Goal: Information Seeking & Learning: Learn about a topic

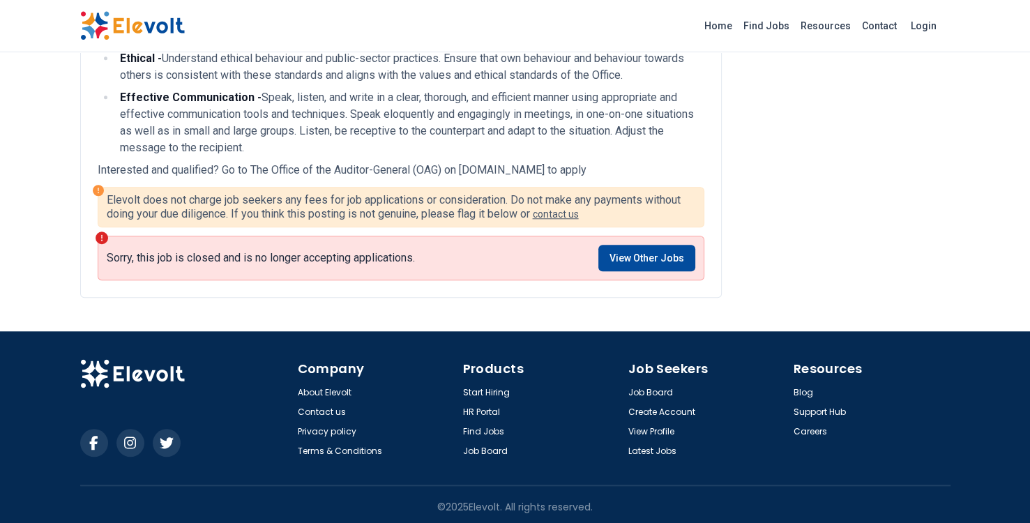
scroll to position [1077, 0]
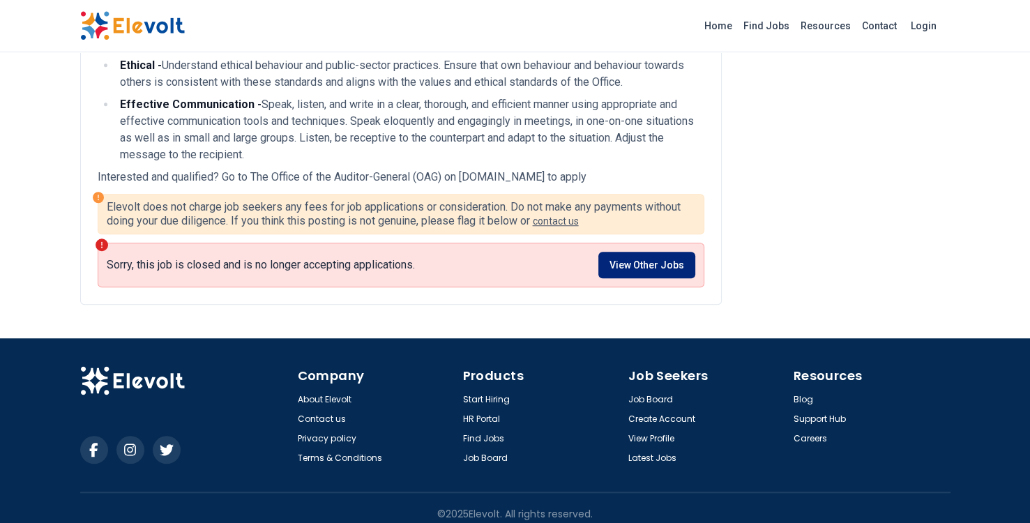
click at [657, 273] on link "View Other Jobs" at bounding box center [646, 265] width 97 height 26
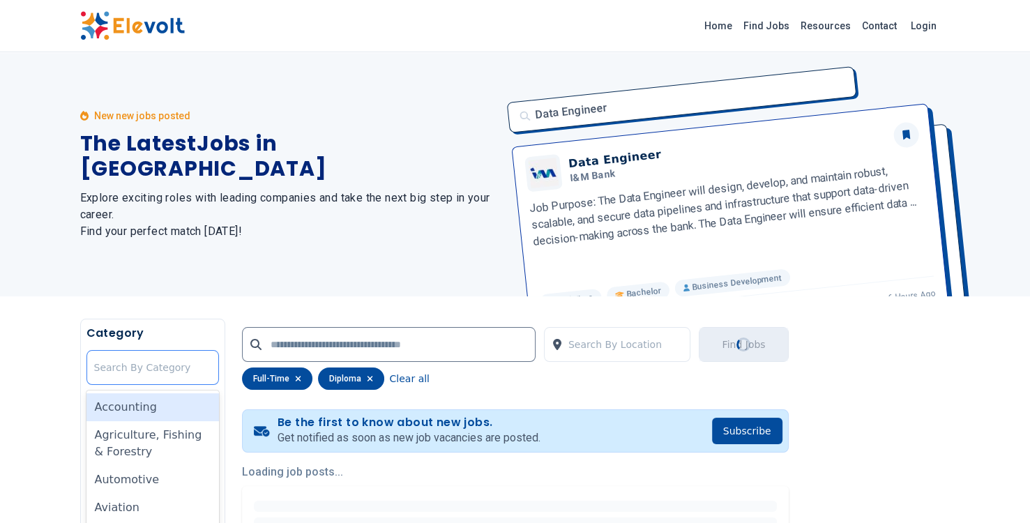
click at [128, 369] on div at bounding box center [152, 367] width 117 height 28
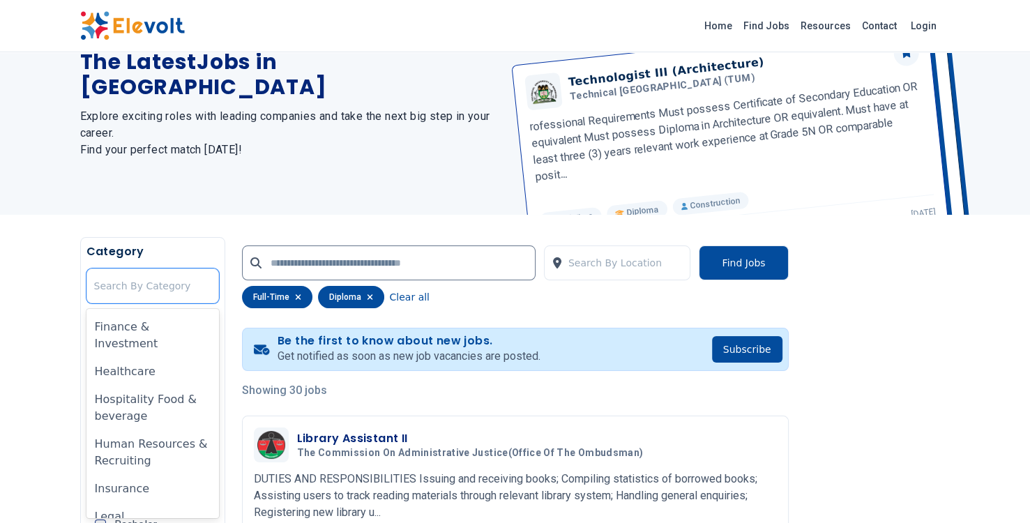
scroll to position [468, 0]
click at [157, 374] on div "Healthcare" at bounding box center [152, 371] width 132 height 28
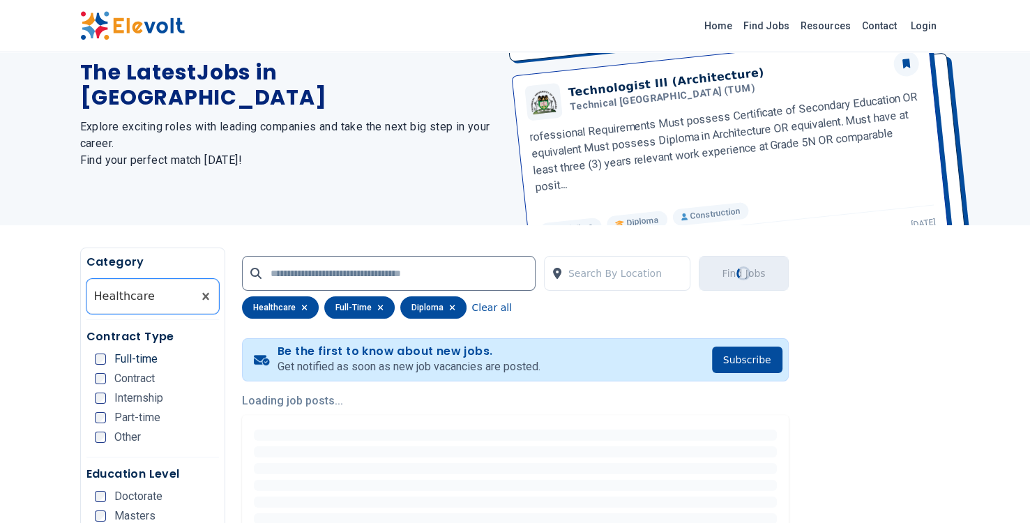
scroll to position [0, 0]
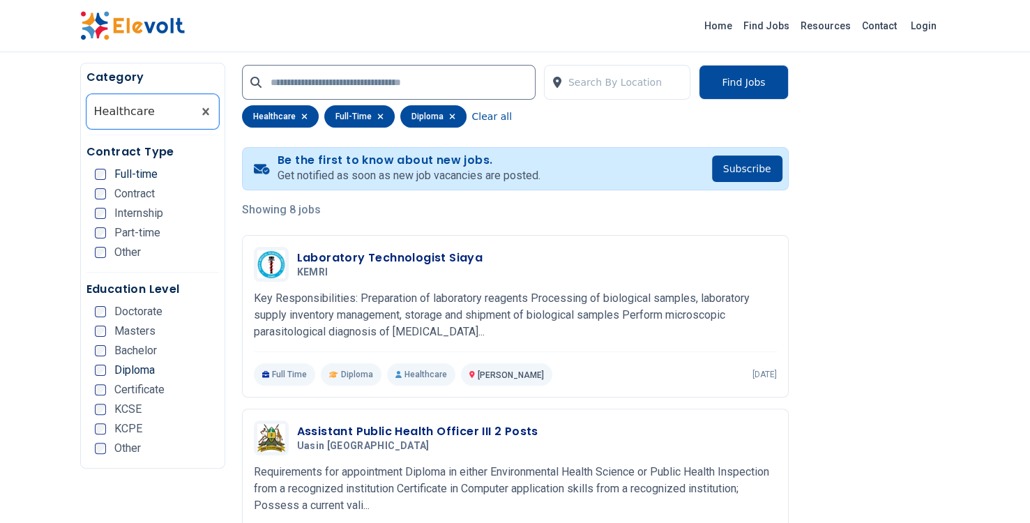
scroll to position [264, 0]
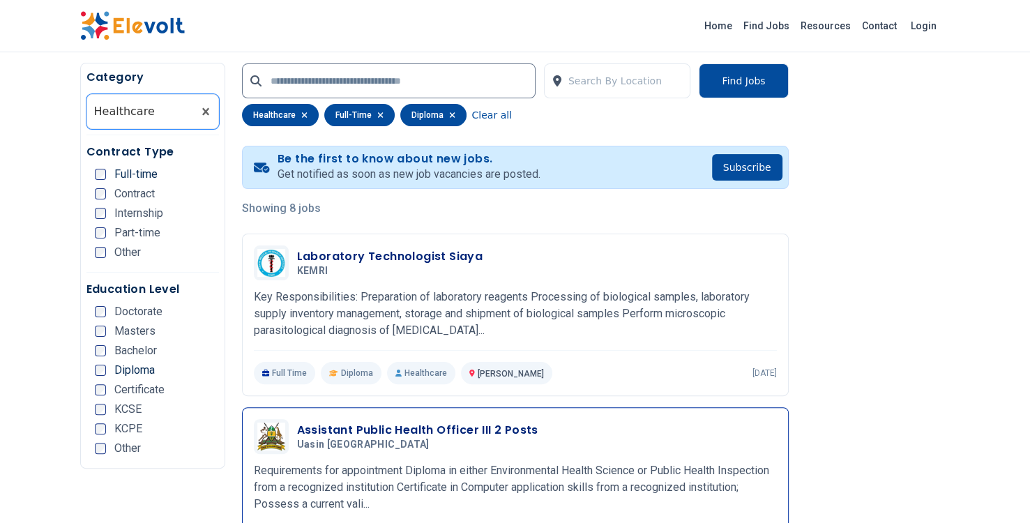
click at [500, 491] on p "Requirements for appointment Diploma in either Environmental Health Science or …" at bounding box center [515, 487] width 523 height 50
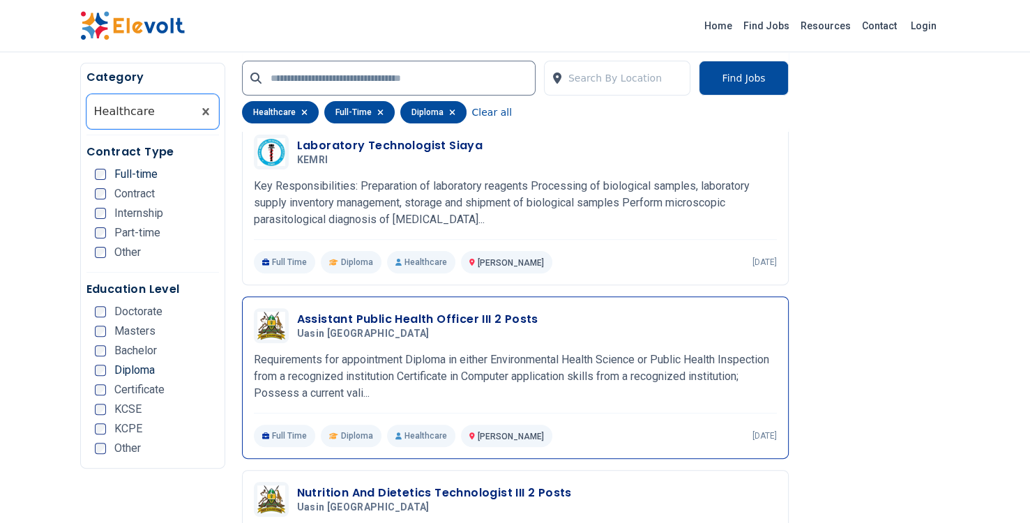
scroll to position [392, 0]
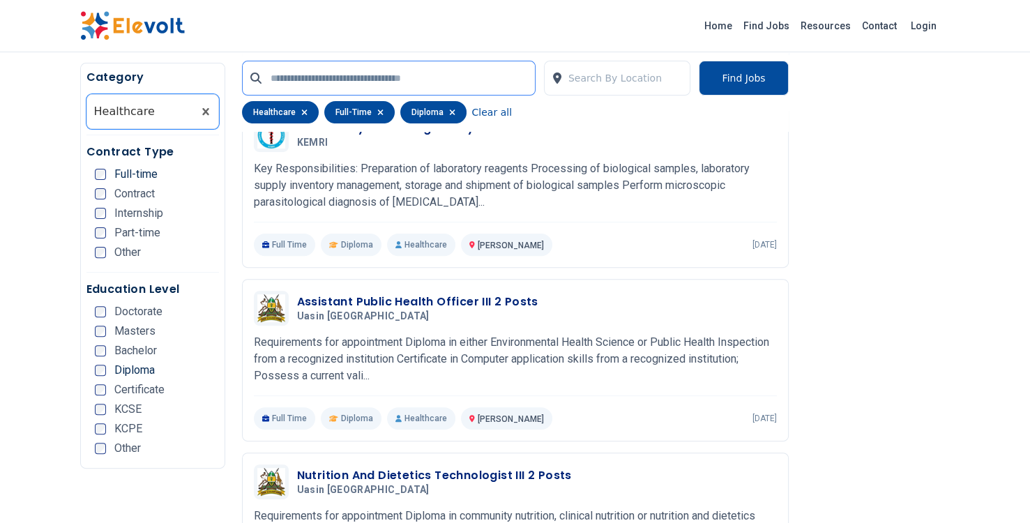
click at [366, 76] on input "text" at bounding box center [388, 78] width 293 height 35
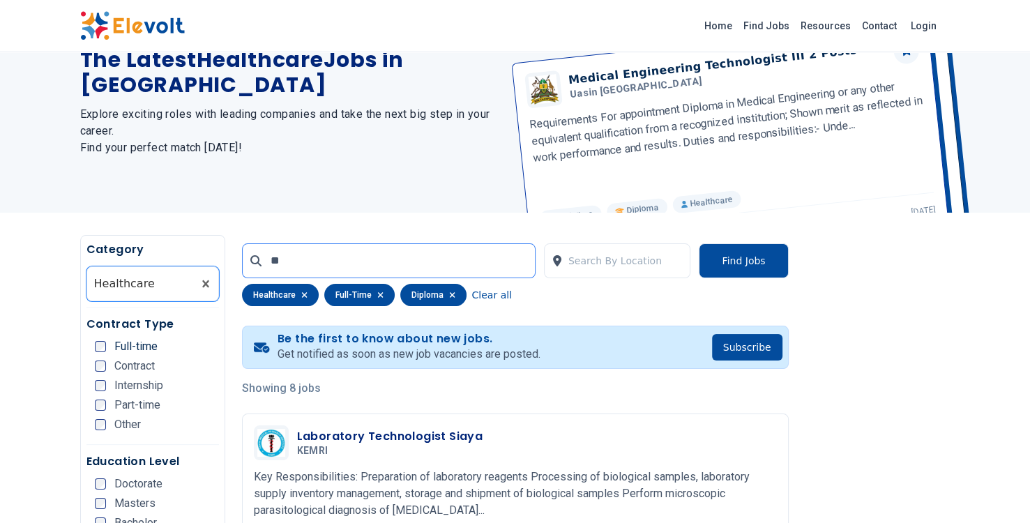
scroll to position [0, 0]
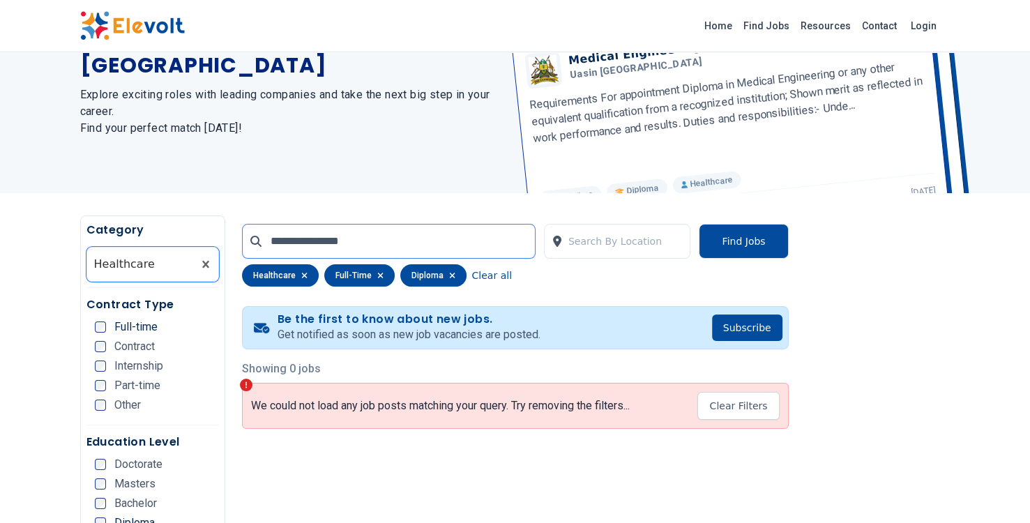
scroll to position [108, 0]
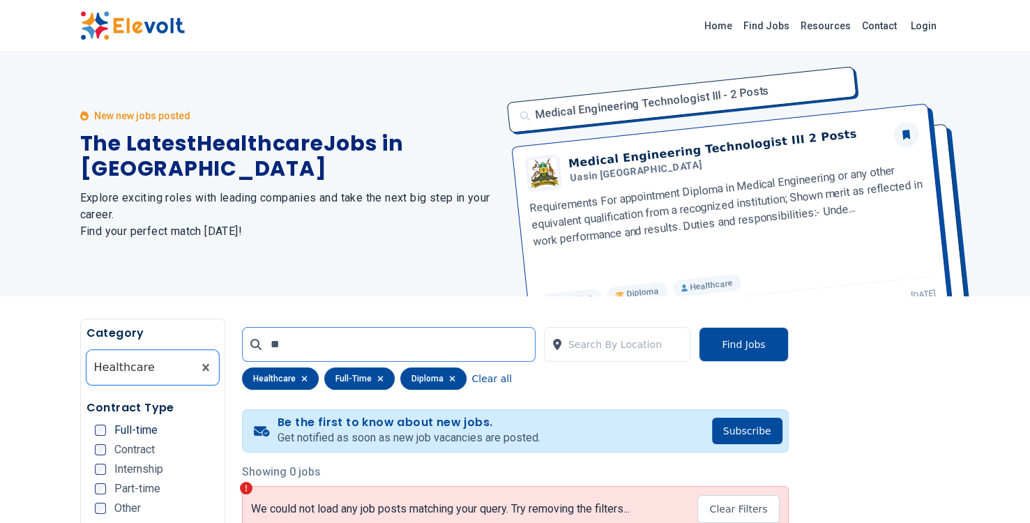
type input "*"
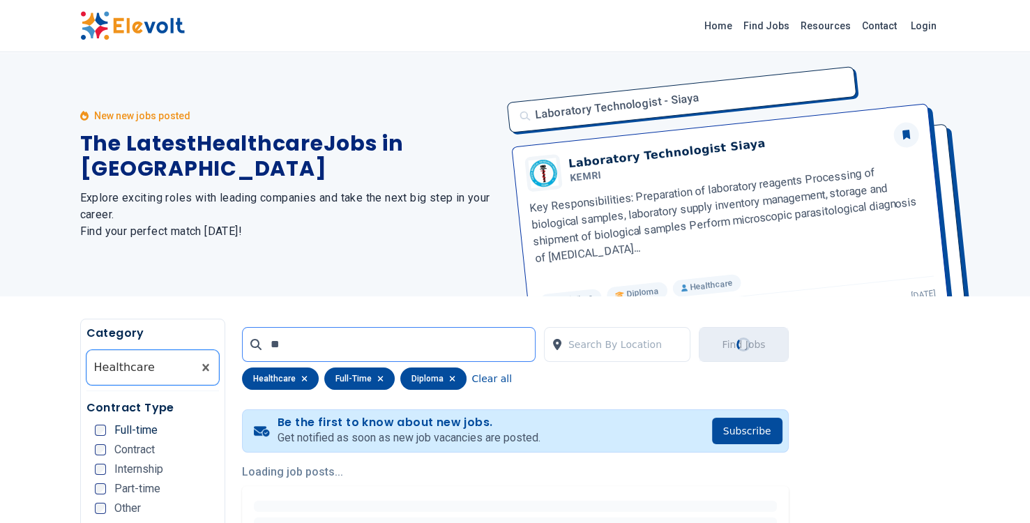
type input "*"
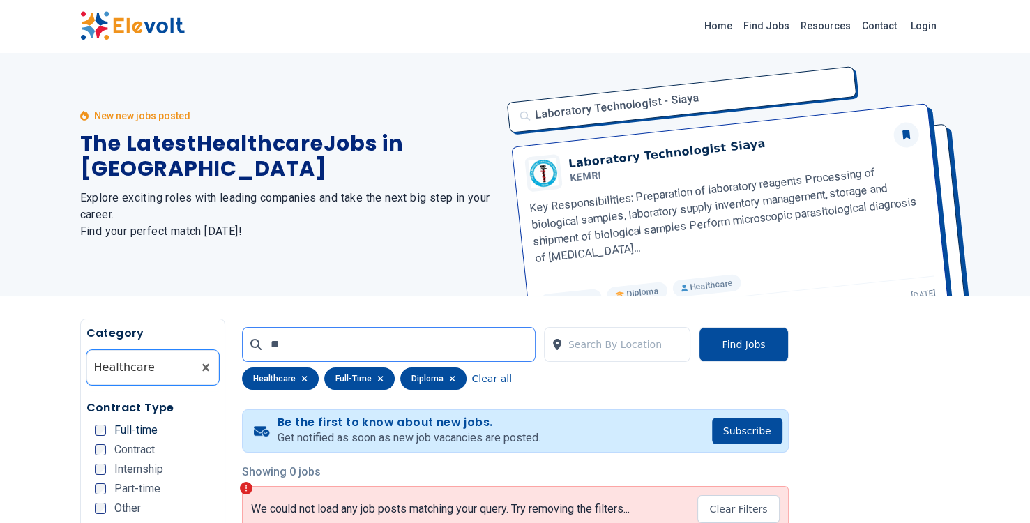
type input "*"
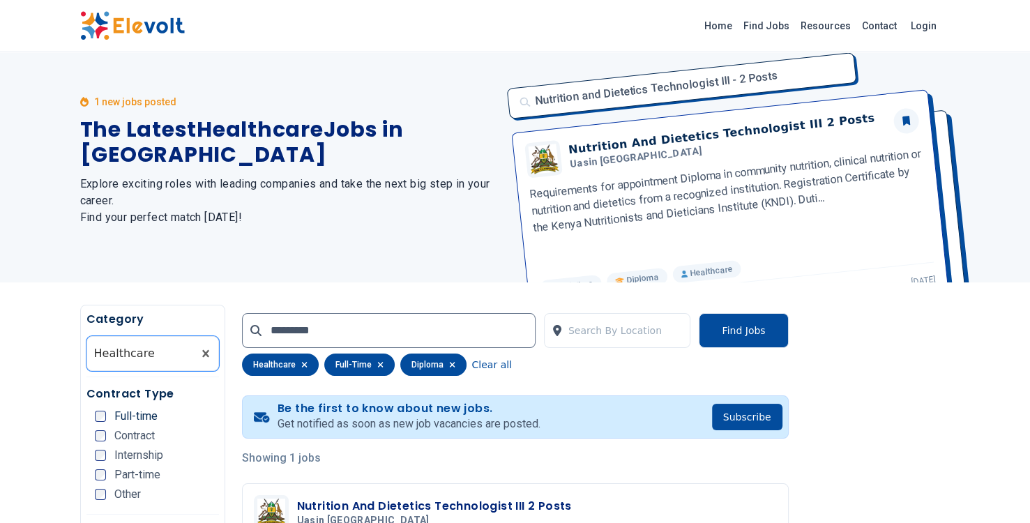
scroll to position [11, 0]
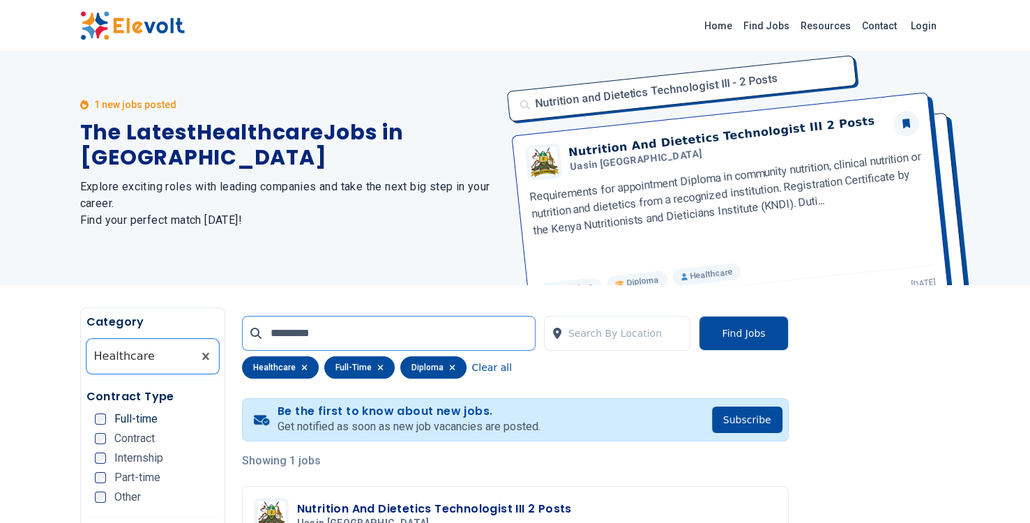
click at [351, 325] on input "*********" at bounding box center [388, 333] width 293 height 35
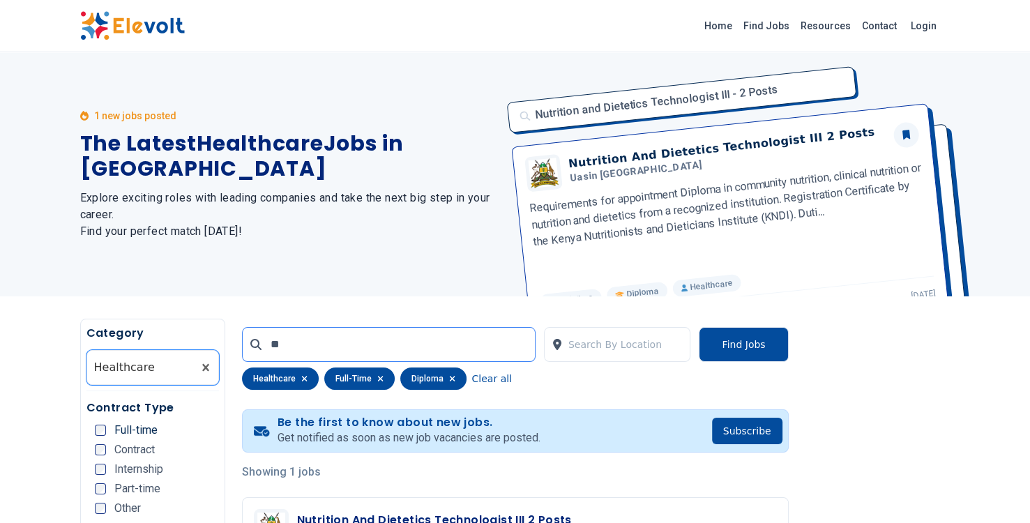
type input "*"
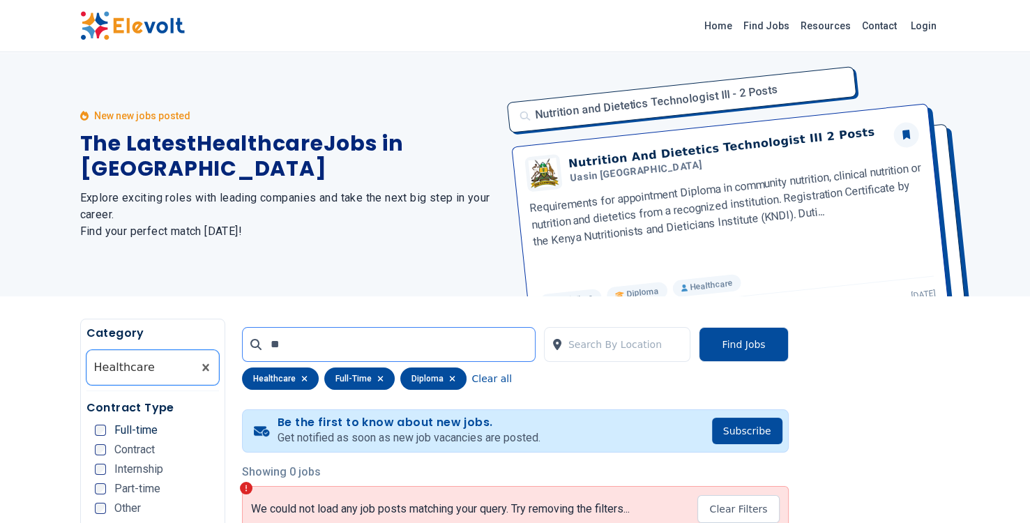
type input "*"
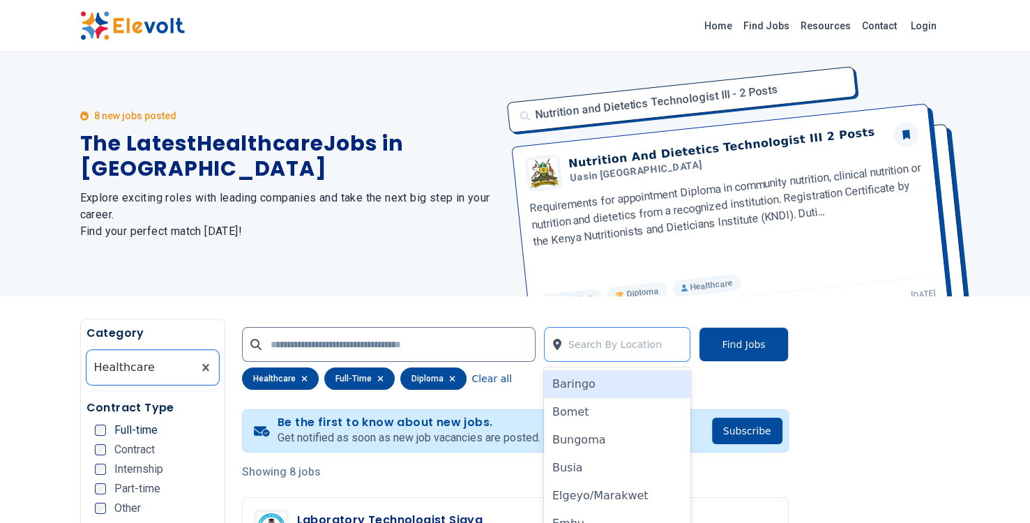
click at [569, 347] on input "text" at bounding box center [569, 344] width 3 height 17
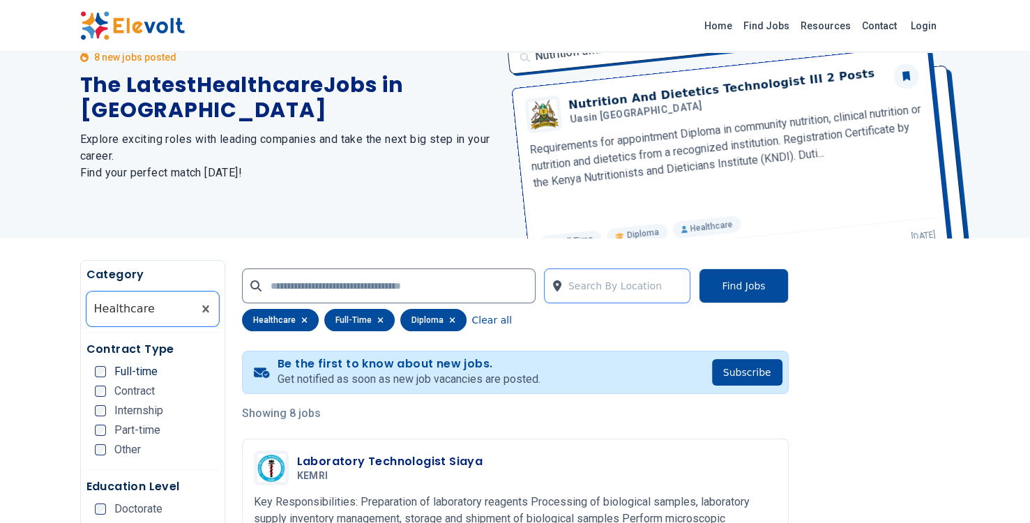
click at [580, 286] on div at bounding box center [625, 286] width 115 height 28
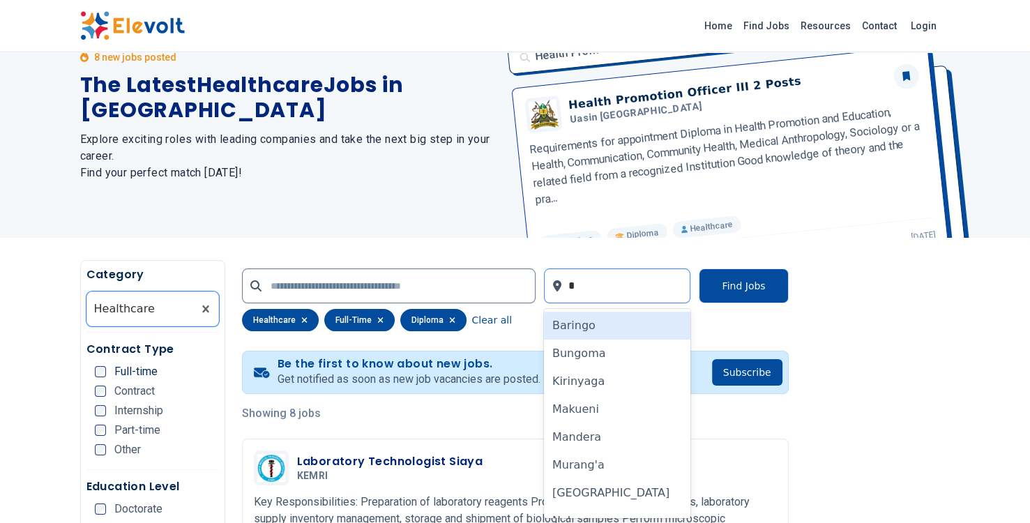
type input "**"
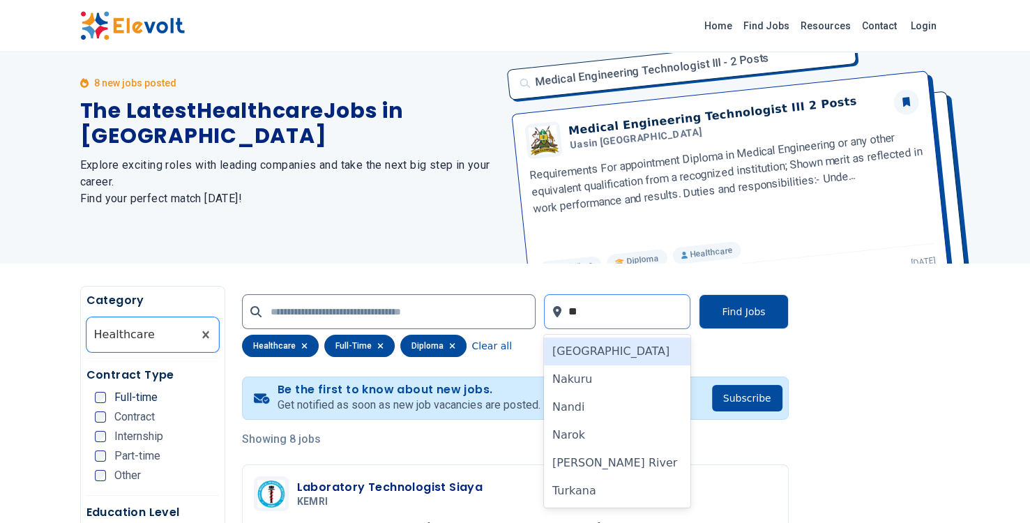
scroll to position [31, 0]
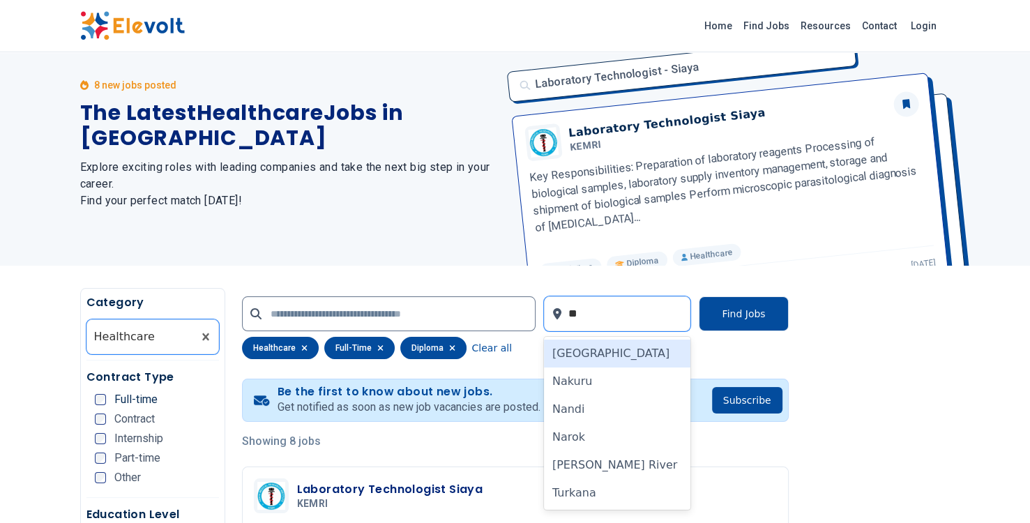
click at [656, 351] on div "[GEOGRAPHIC_DATA]" at bounding box center [617, 353] width 147 height 28
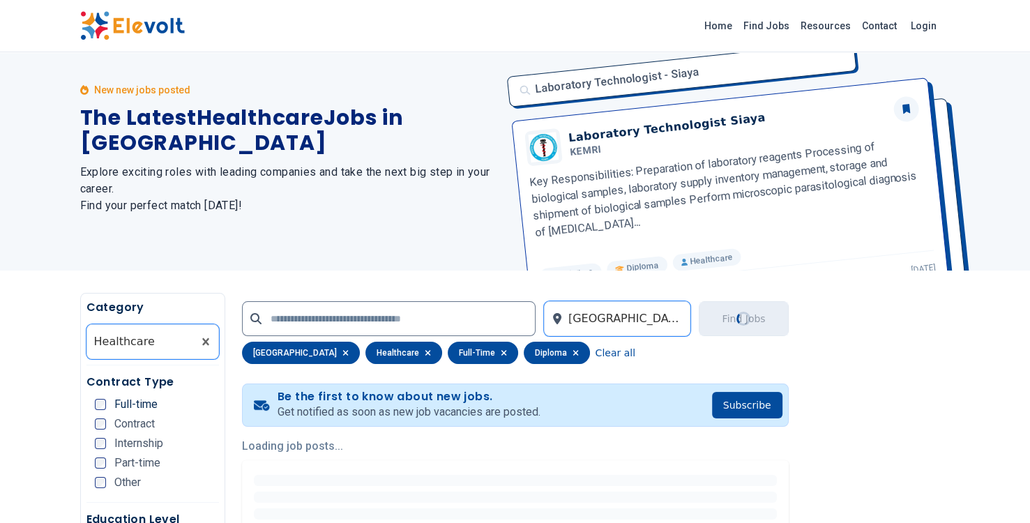
scroll to position [0, 0]
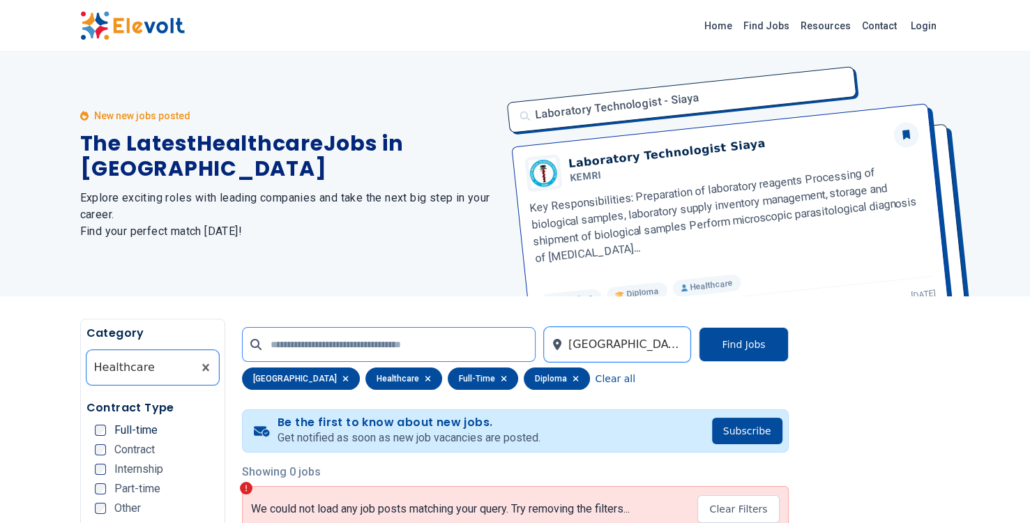
click at [331, 342] on input "text" at bounding box center [388, 344] width 293 height 35
click at [436, 333] on input "**********" at bounding box center [388, 344] width 293 height 35
type input "*"
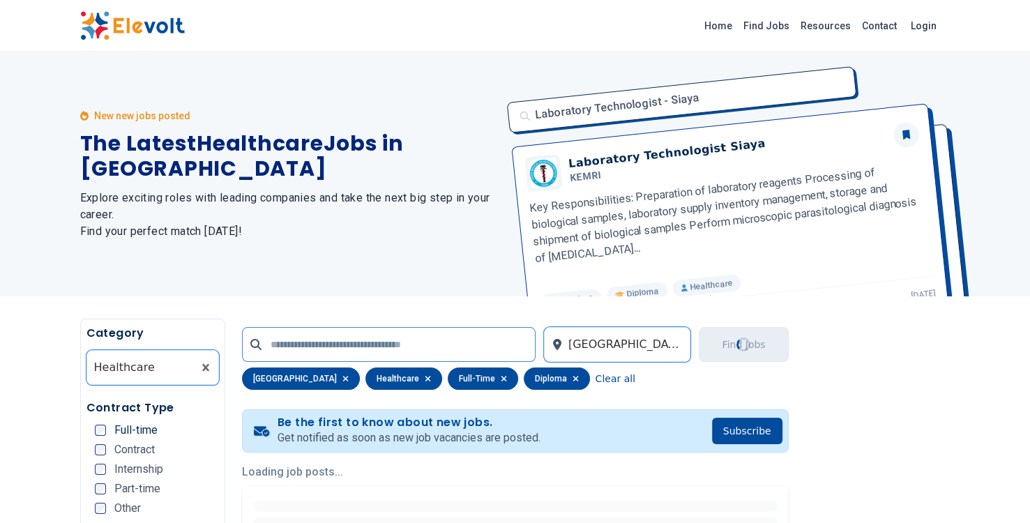
click at [436, 333] on input "text" at bounding box center [388, 344] width 293 height 35
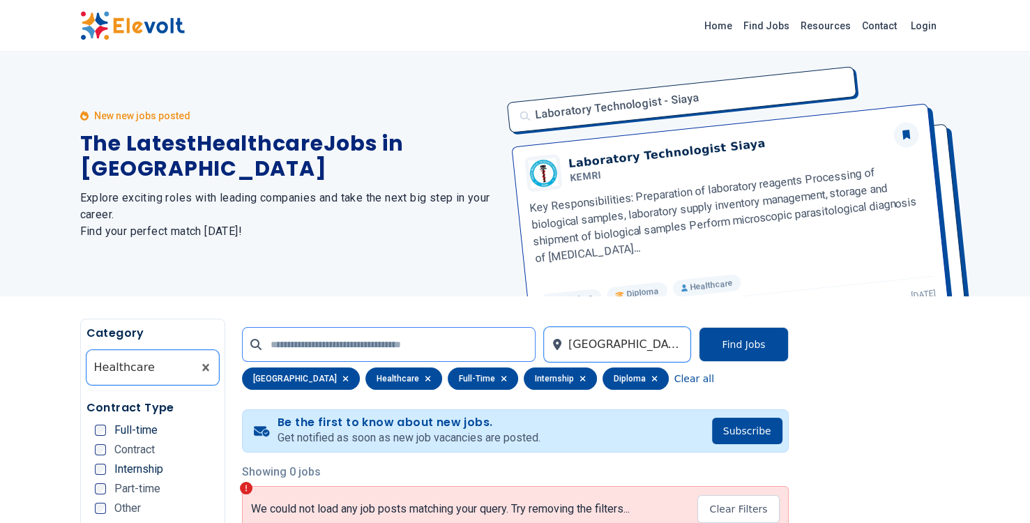
click at [289, 337] on input "text" at bounding box center [388, 344] width 293 height 35
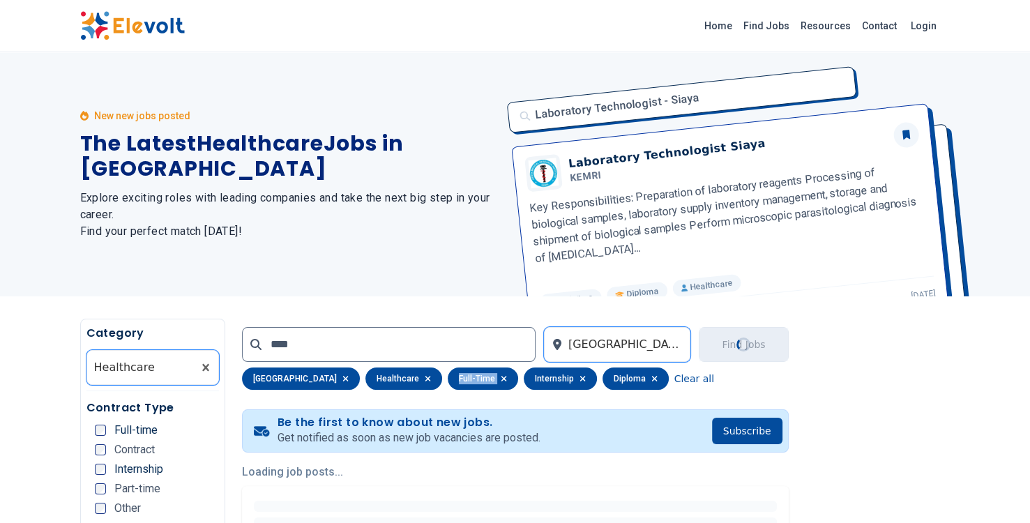
drag, startPoint x: 328, startPoint y: 402, endPoint x: 451, endPoint y: 392, distance: 123.8
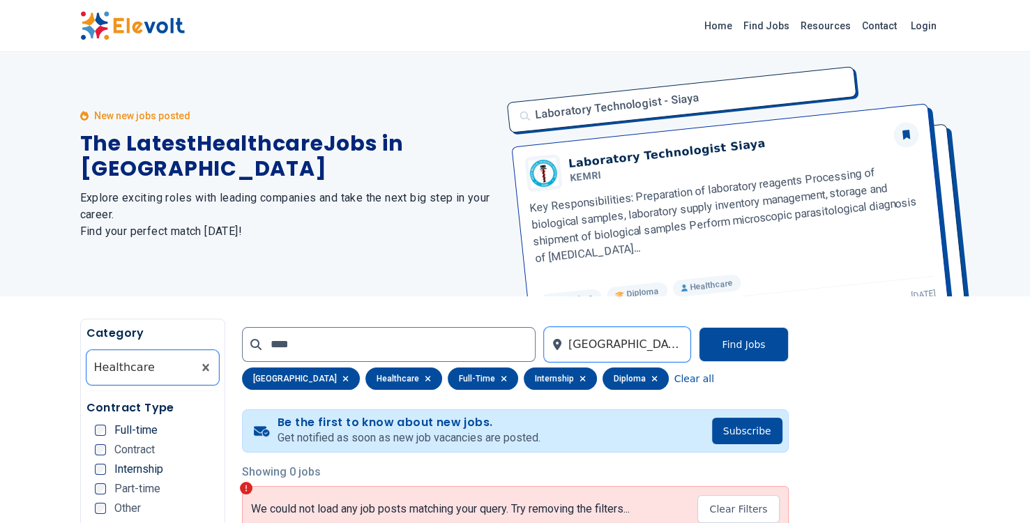
click at [524, 369] on div "internship" at bounding box center [560, 378] width 73 height 22
click at [602, 377] on div "diploma" at bounding box center [635, 378] width 66 height 22
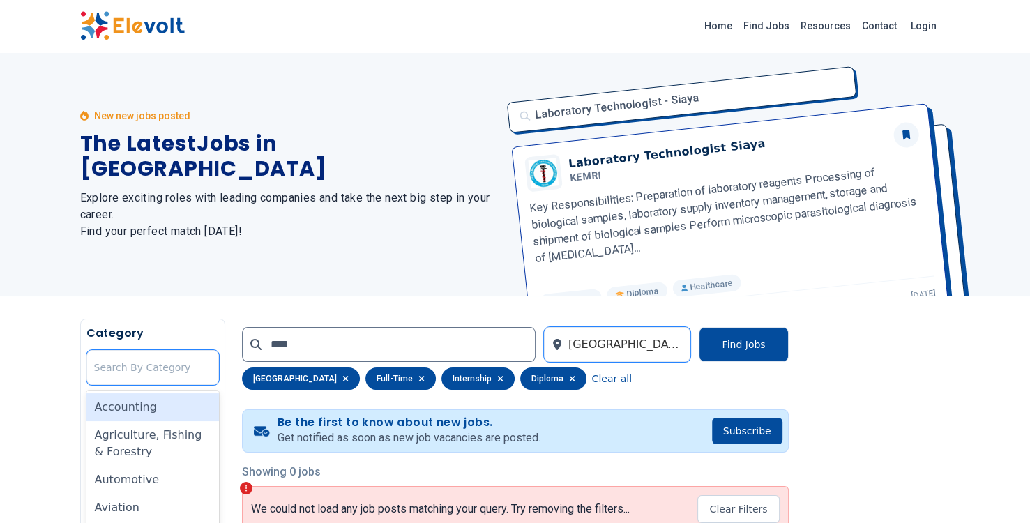
click at [164, 358] on div at bounding box center [152, 367] width 117 height 28
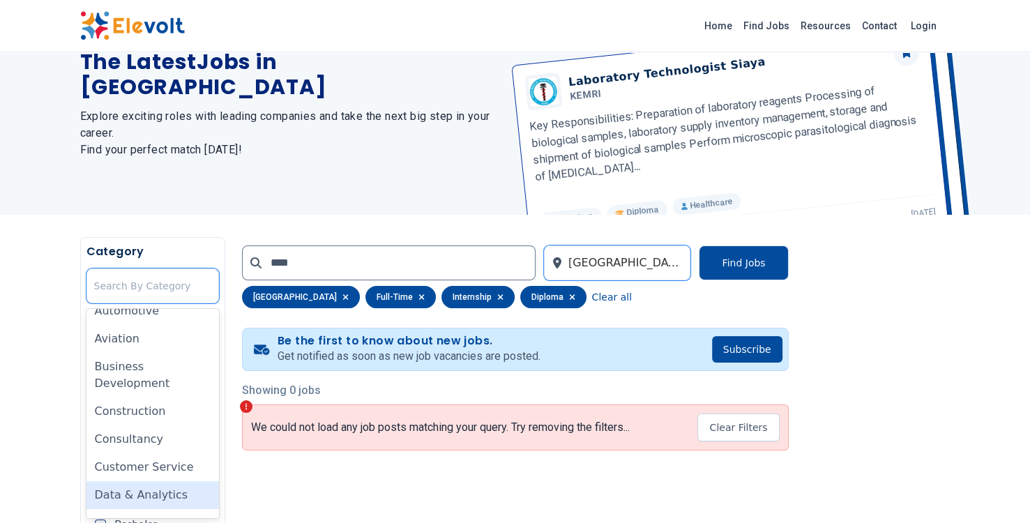
scroll to position [115, 0]
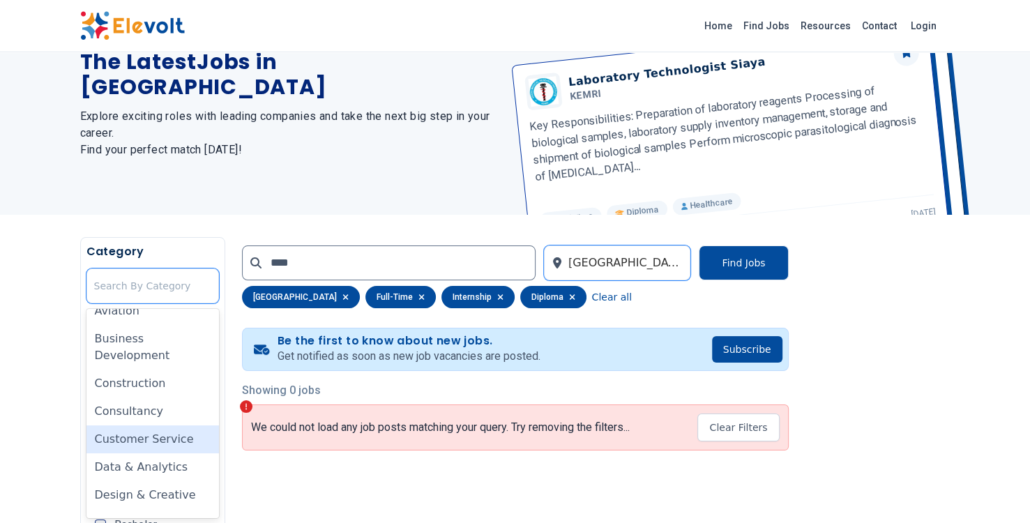
click at [138, 434] on div "Customer Service" at bounding box center [152, 439] width 132 height 28
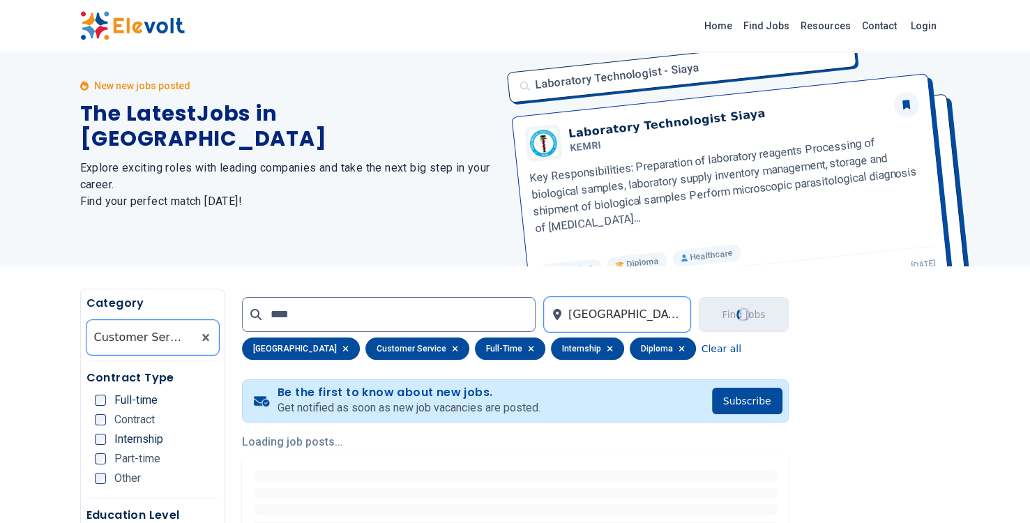
scroll to position [0, 0]
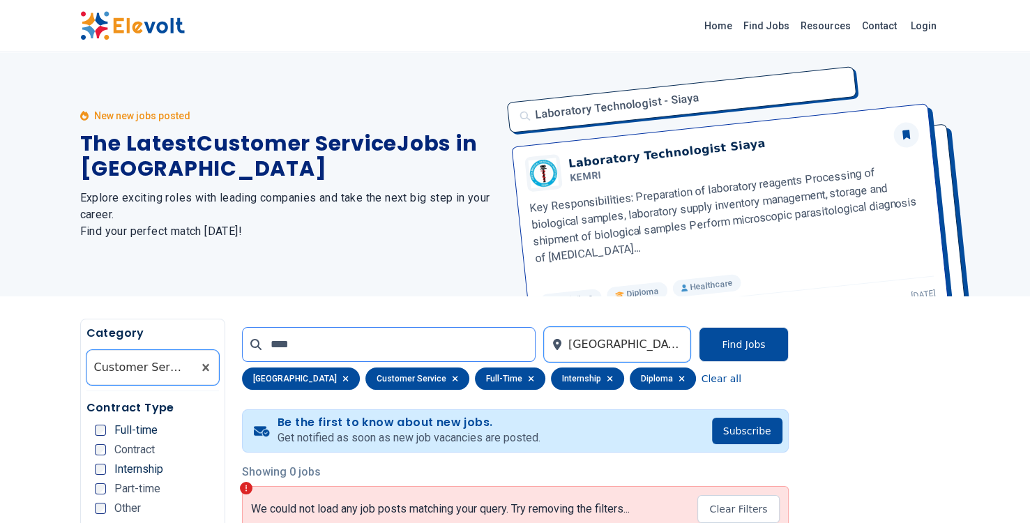
click at [503, 337] on input "****" at bounding box center [388, 344] width 293 height 35
type input "*"
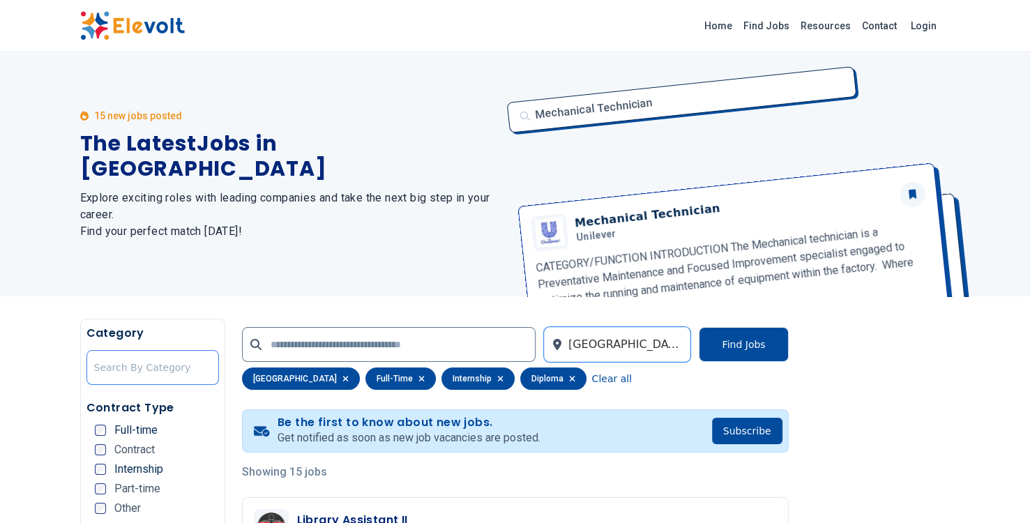
click at [137, 369] on div at bounding box center [152, 367] width 117 height 28
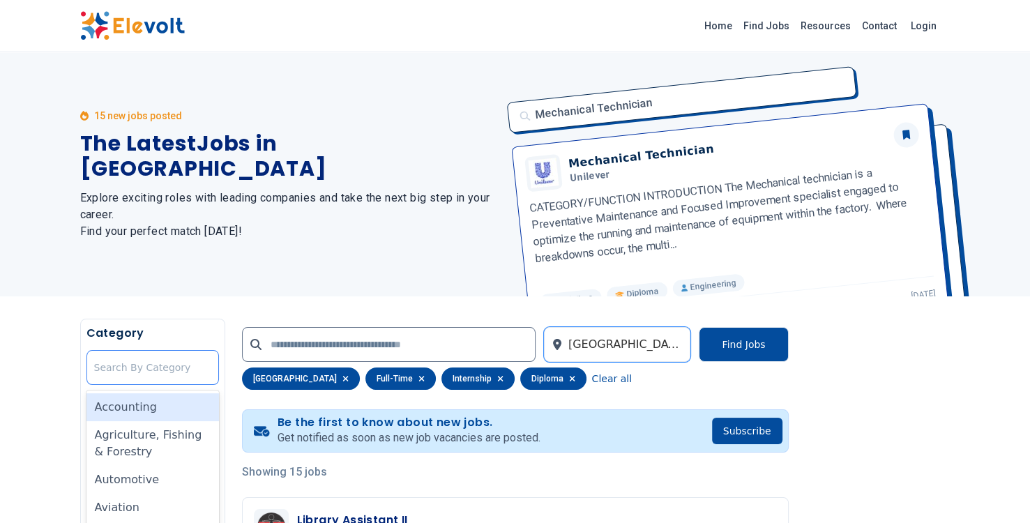
click at [137, 369] on div at bounding box center [152, 367] width 117 height 28
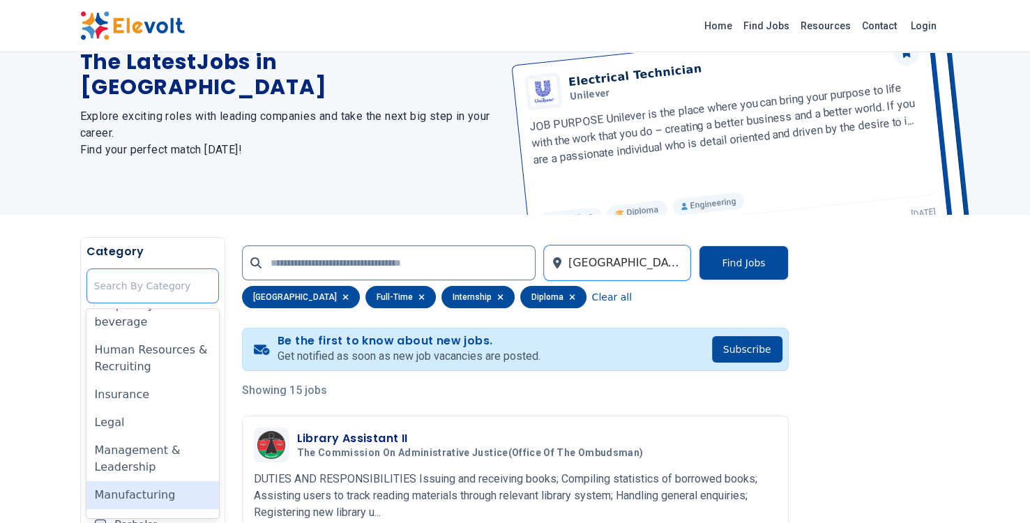
scroll to position [589, 0]
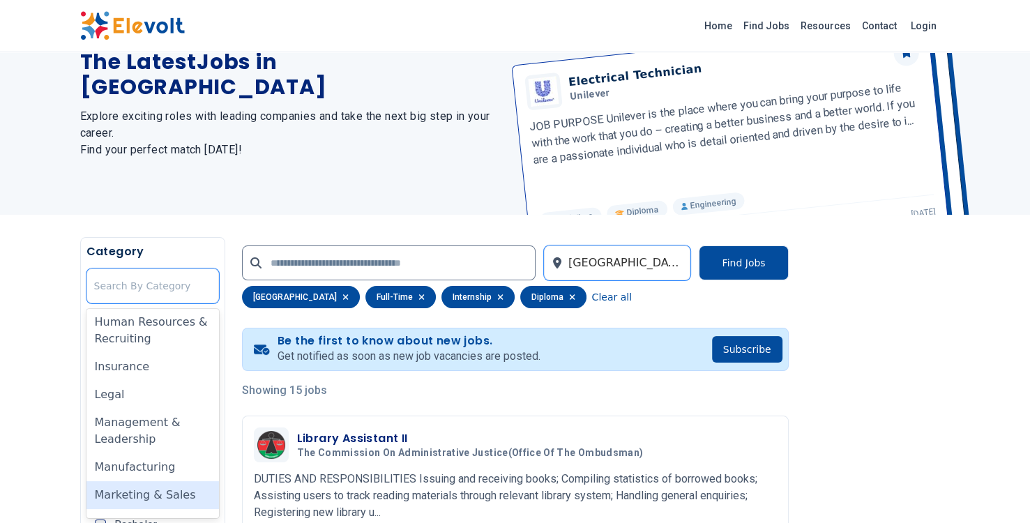
click at [123, 492] on div "Marketing & Sales" at bounding box center [152, 495] width 132 height 28
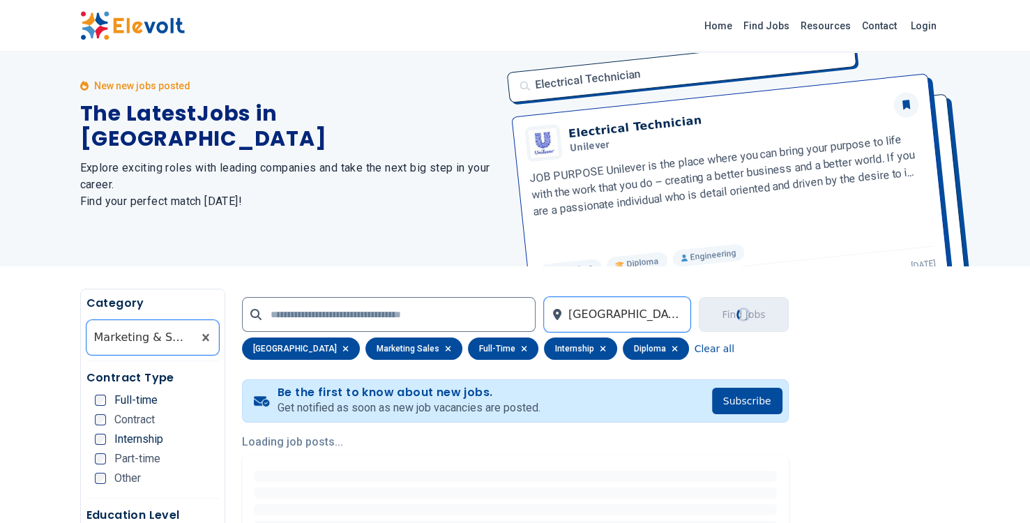
scroll to position [0, 0]
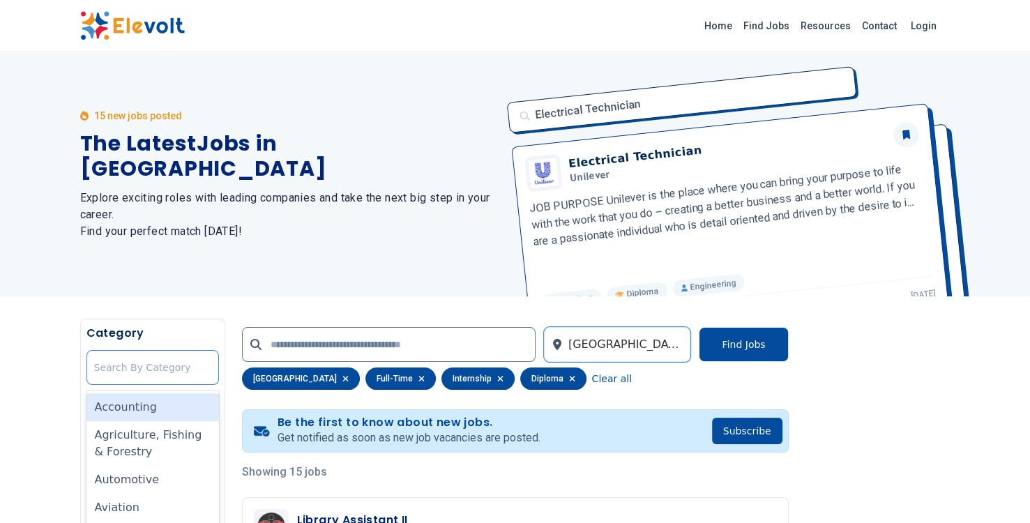
click at [197, 364] on div at bounding box center [152, 367] width 117 height 28
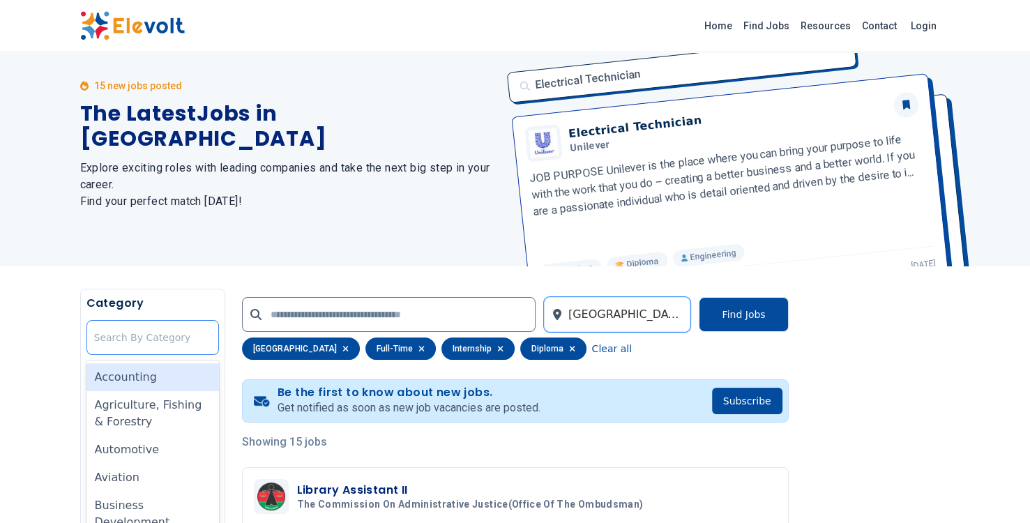
scroll to position [82, 0]
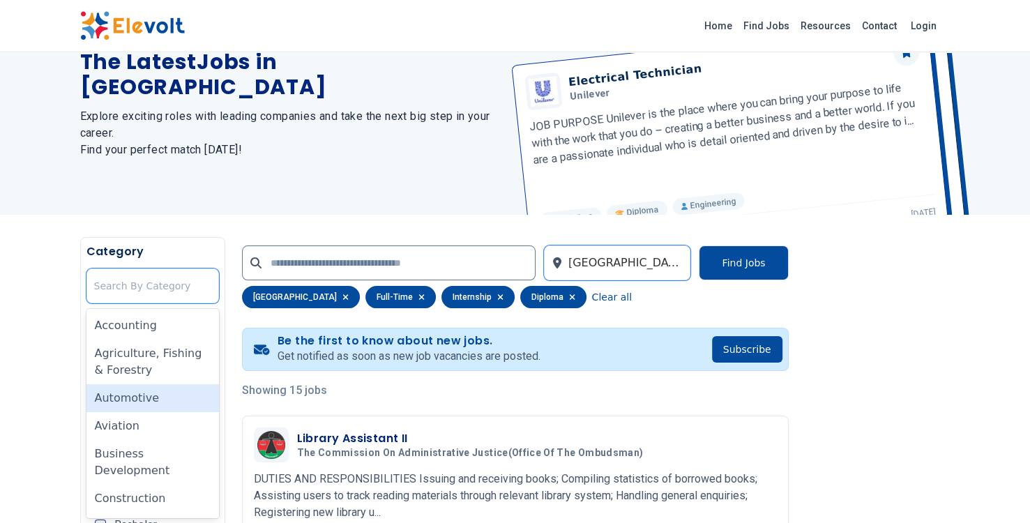
click at [193, 402] on div "Automotive" at bounding box center [152, 398] width 132 height 28
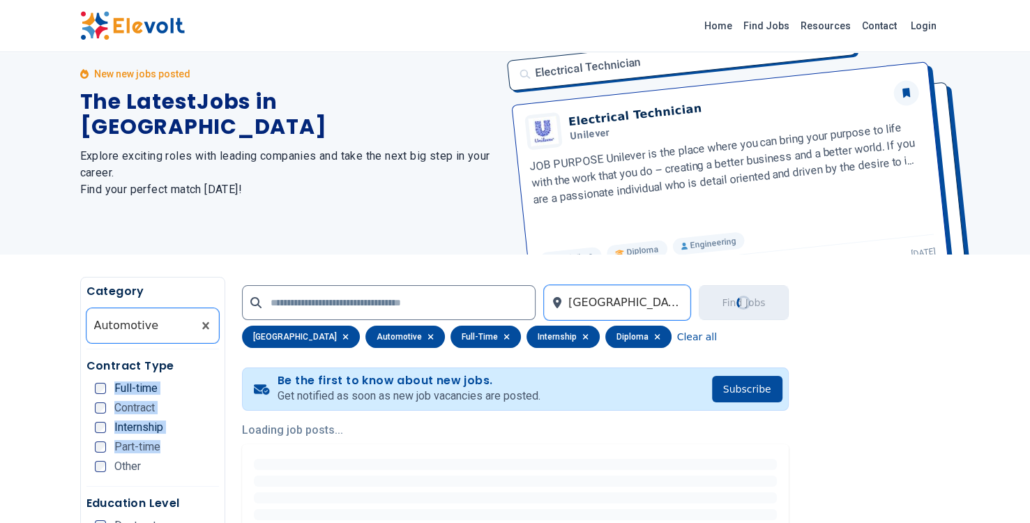
click at [193, 402] on div "Contract Type Full-time Contract Internship Part-time Other" at bounding box center [152, 422] width 132 height 129
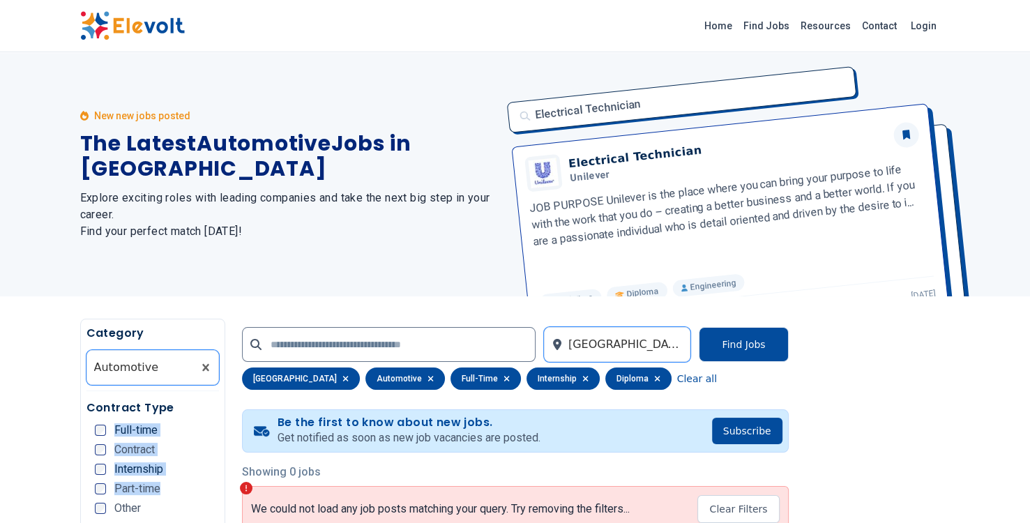
click at [356, 269] on div "New new jobs posted The Latest Automotive Jobs in [GEOGRAPHIC_DATA] Explore exc…" at bounding box center [289, 174] width 418 height 244
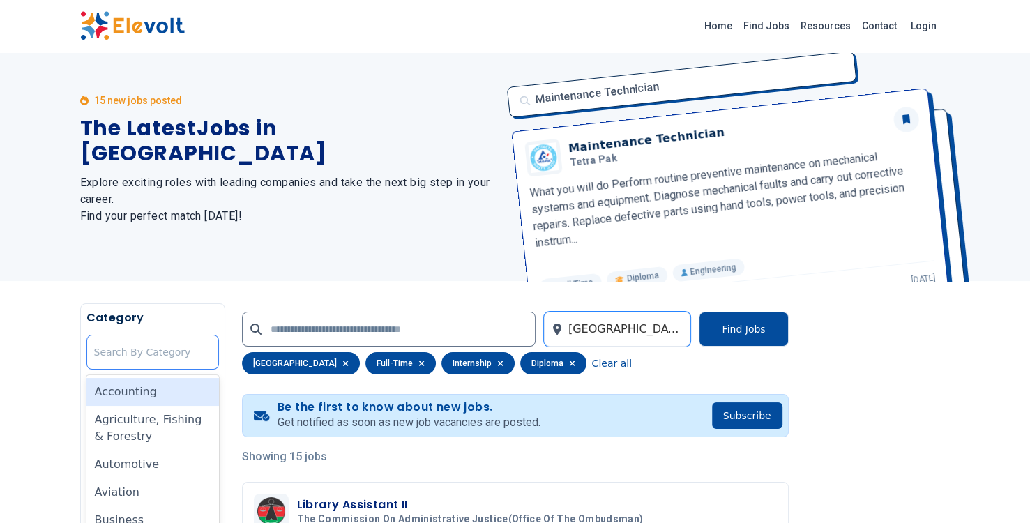
click at [151, 365] on div at bounding box center [152, 352] width 117 height 28
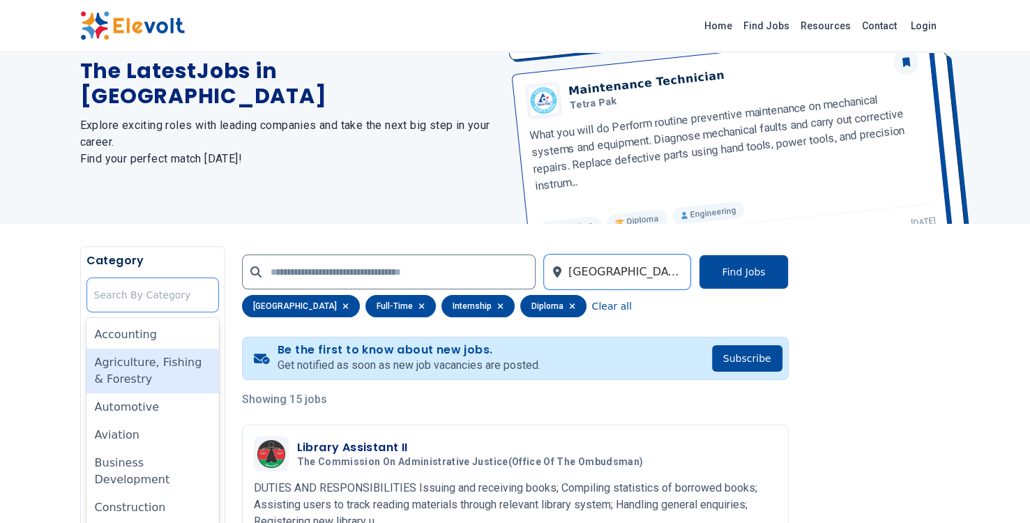
scroll to position [82, 0]
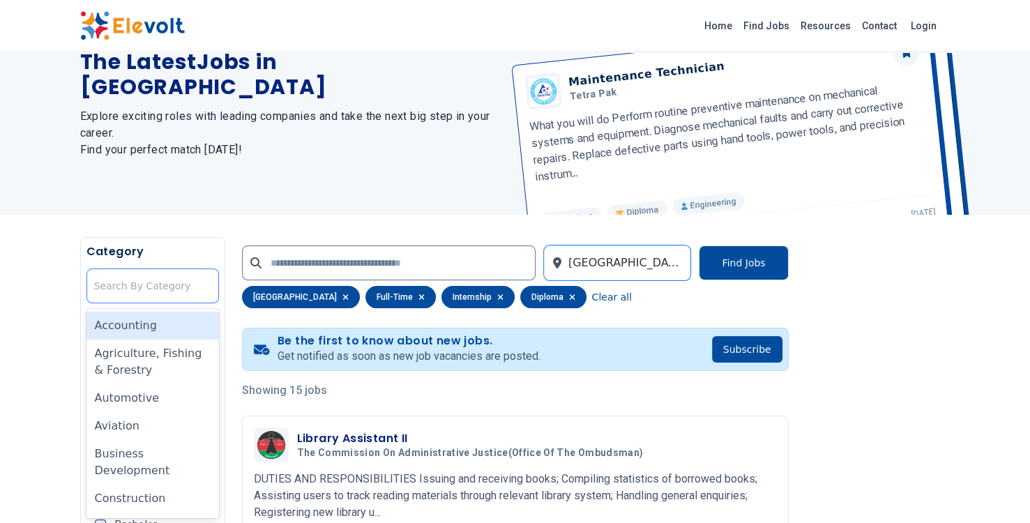
drag, startPoint x: 151, startPoint y: 365, endPoint x: 155, endPoint y: 292, distance: 72.7
click at [155, 292] on div "All selected options have been cleared. 35 results available. Use Up and Down t…" at bounding box center [152, 285] width 132 height 35
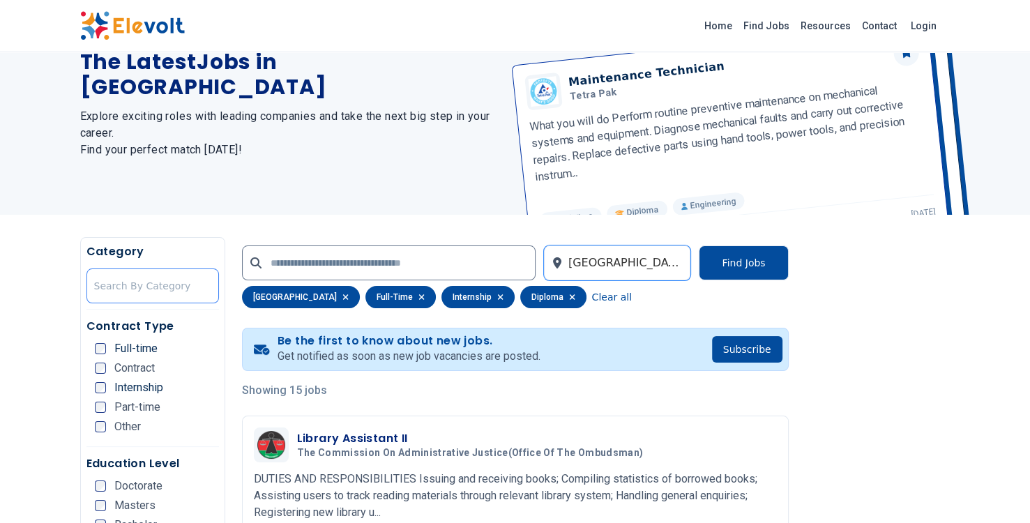
click at [155, 292] on div at bounding box center [152, 286] width 117 height 28
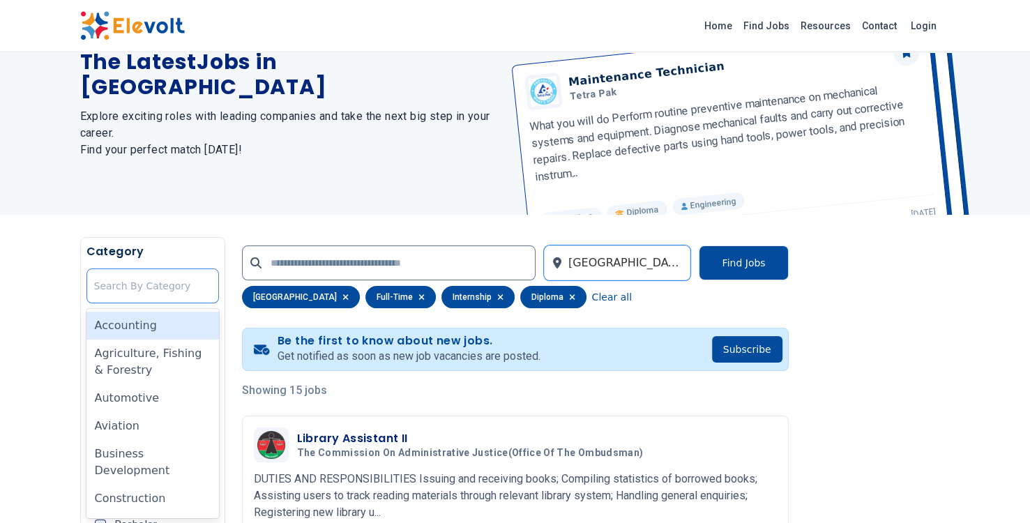
click at [155, 292] on div at bounding box center [152, 286] width 117 height 28
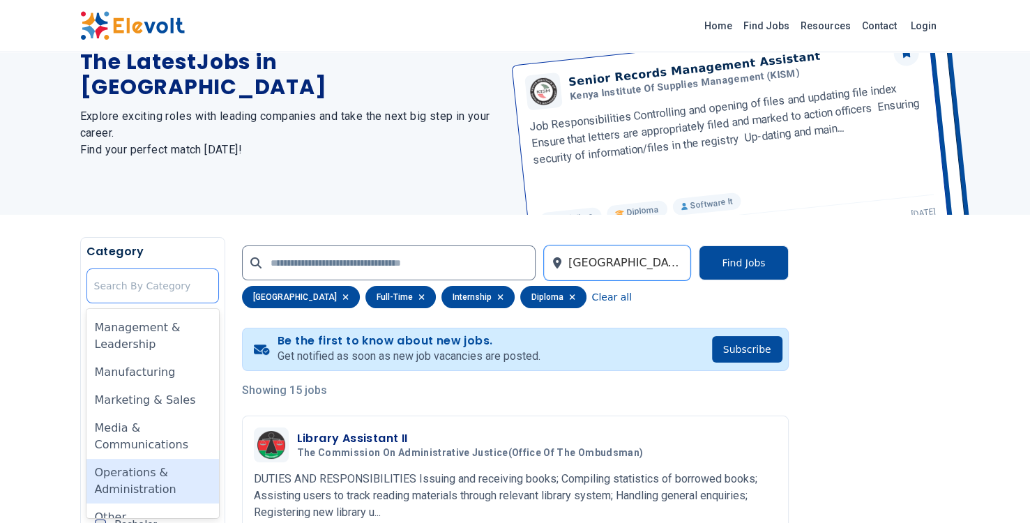
scroll to position [706, 0]
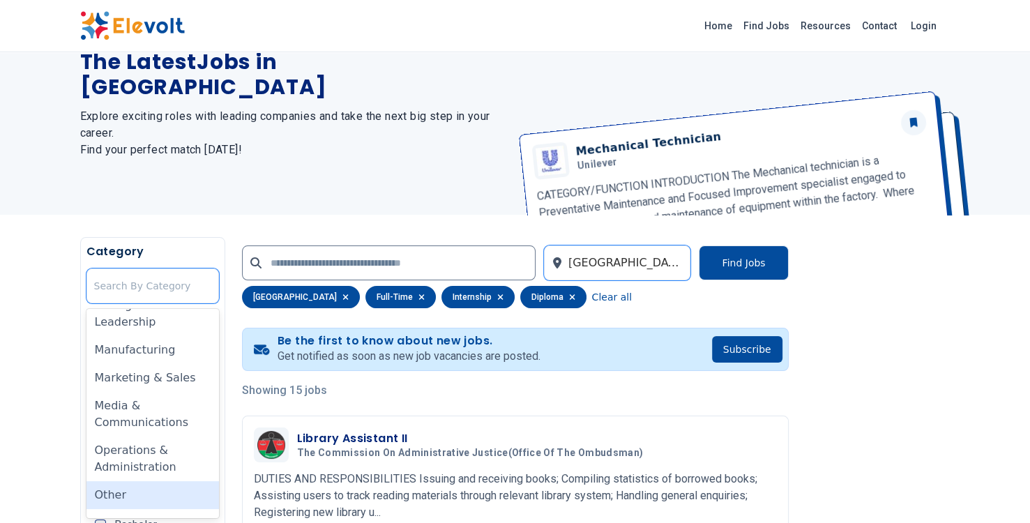
click at [133, 497] on div "Other" at bounding box center [152, 495] width 132 height 28
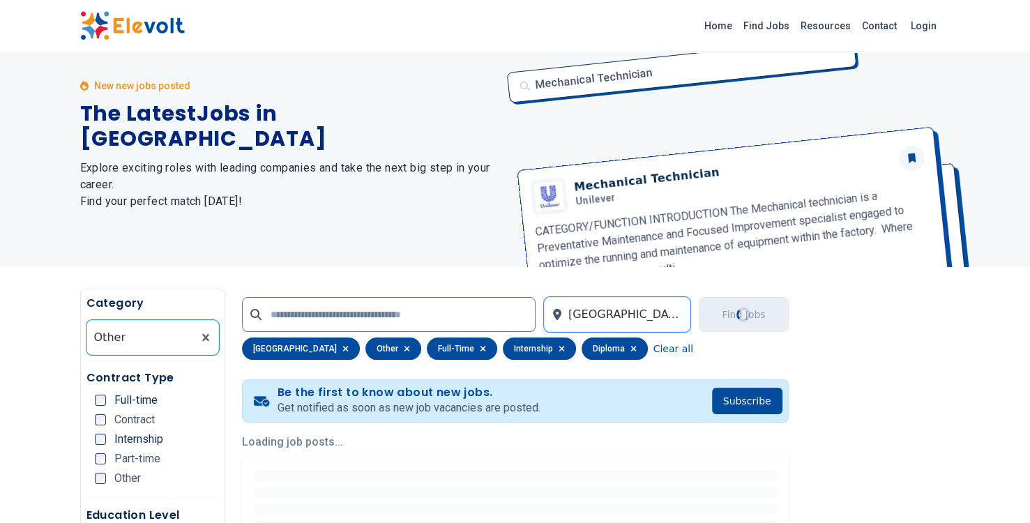
scroll to position [0, 0]
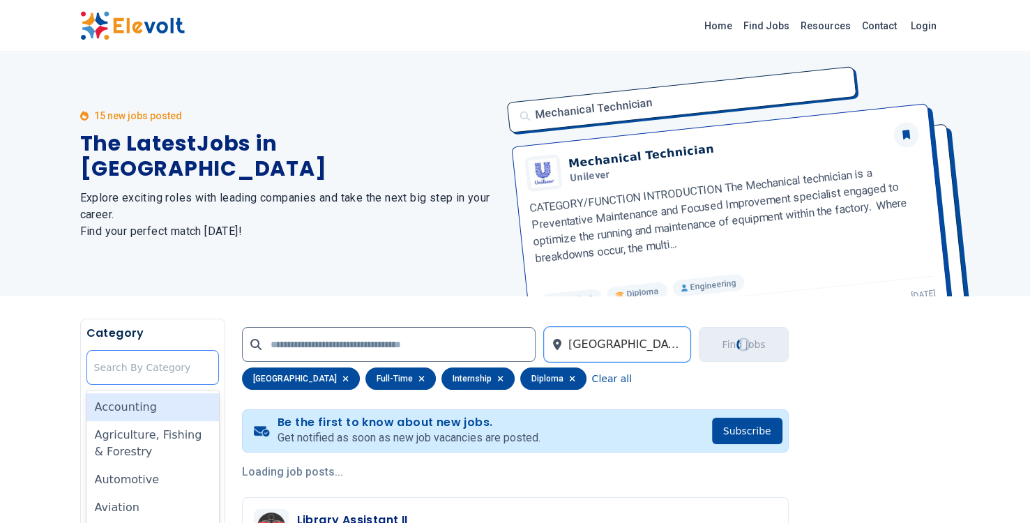
click at [184, 364] on div at bounding box center [152, 367] width 117 height 28
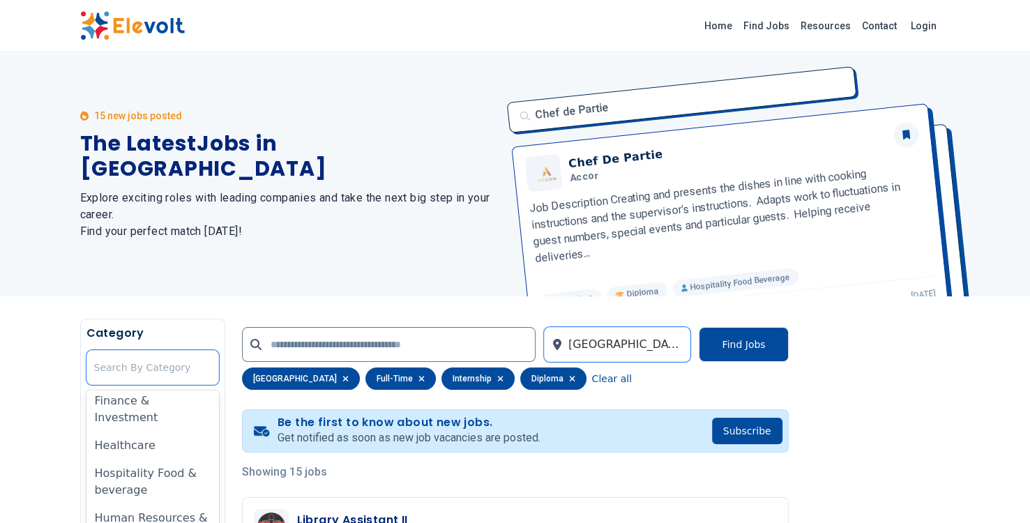
scroll to position [482, 0]
click at [161, 441] on div "Healthcare" at bounding box center [152, 438] width 132 height 28
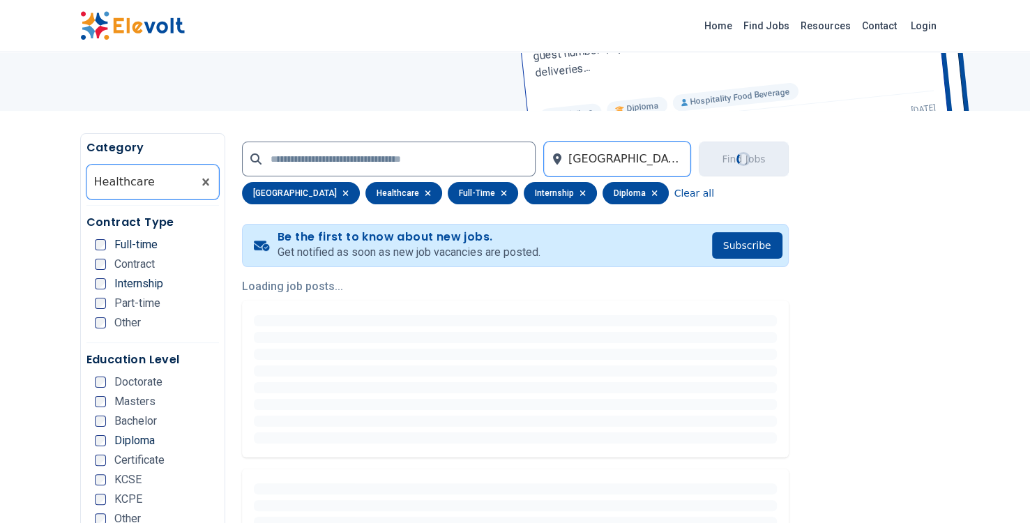
scroll to position [194, 0]
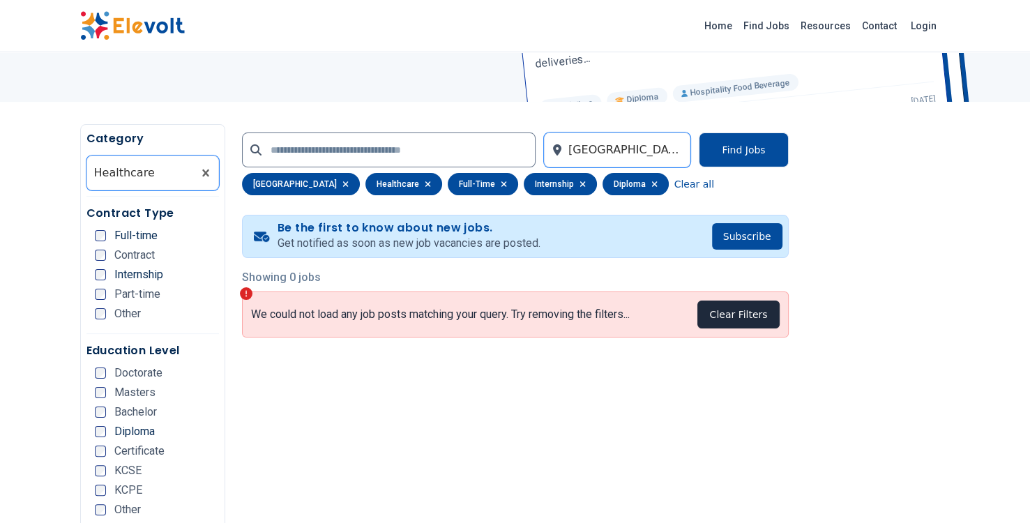
click at [742, 301] on button "Clear Filters" at bounding box center [738, 314] width 82 height 28
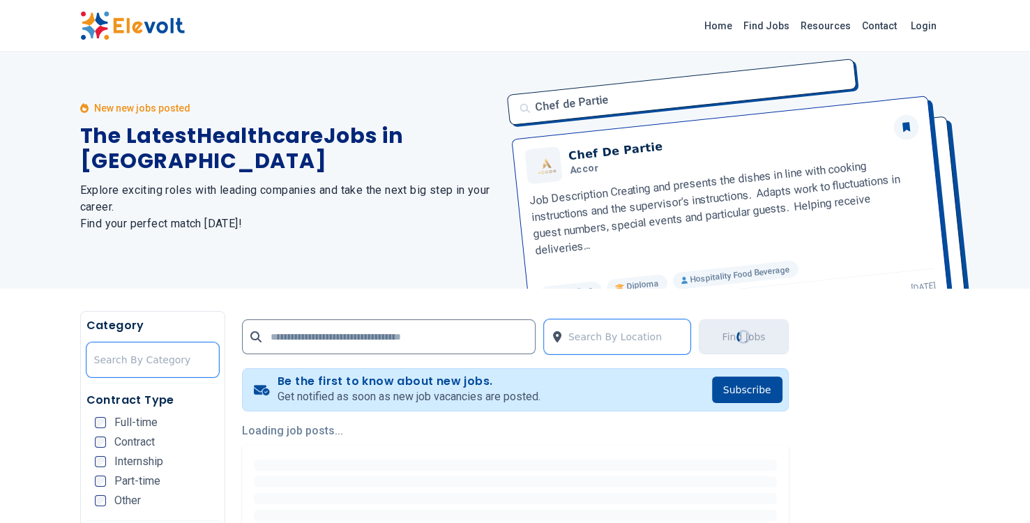
scroll to position [0, 0]
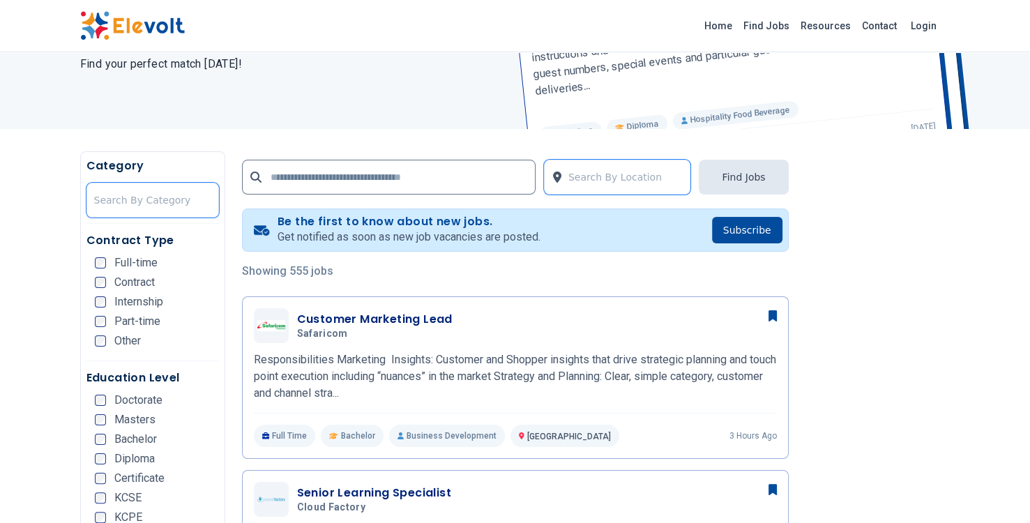
scroll to position [169, 0]
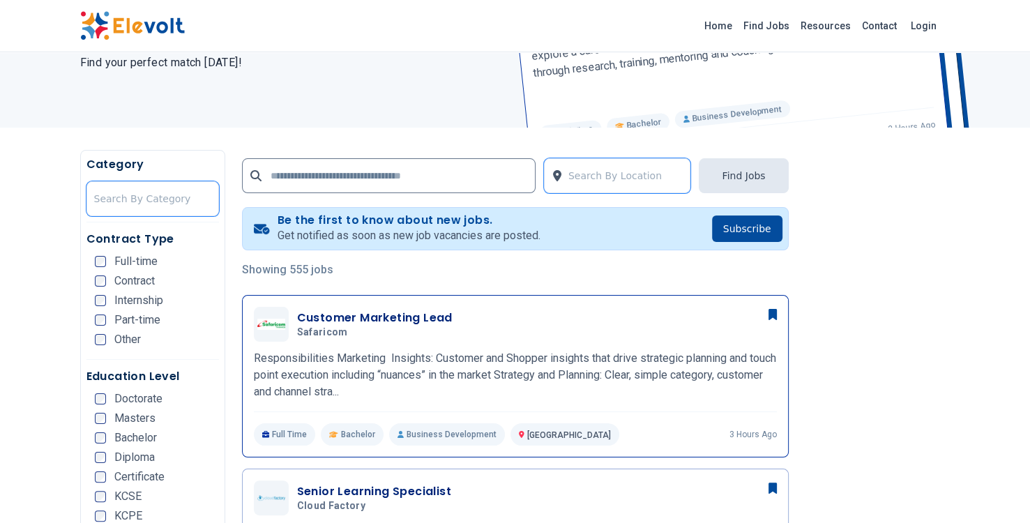
click at [535, 356] on p "Responsibilities Marketing Insights: Customer and Shopper insights that drive s…" at bounding box center [515, 375] width 523 height 50
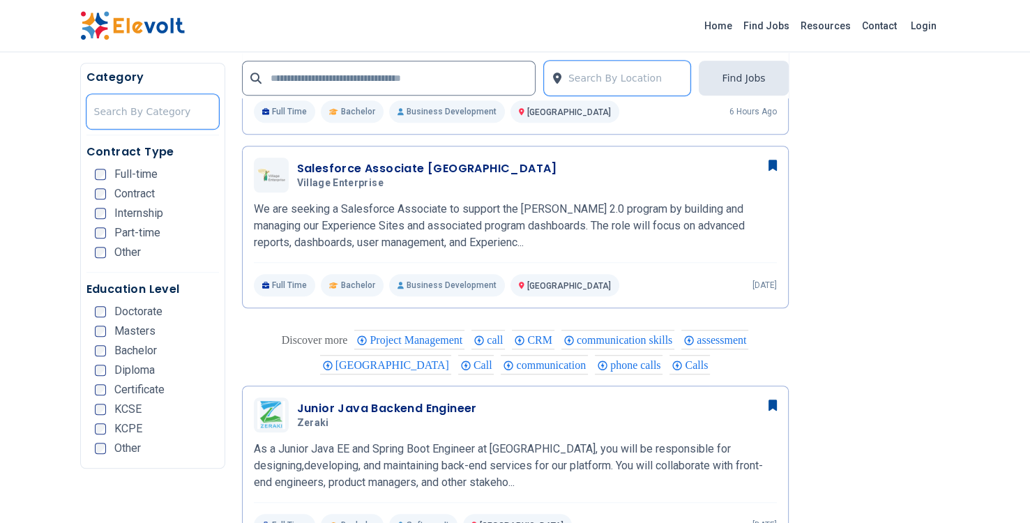
scroll to position [1117, 0]
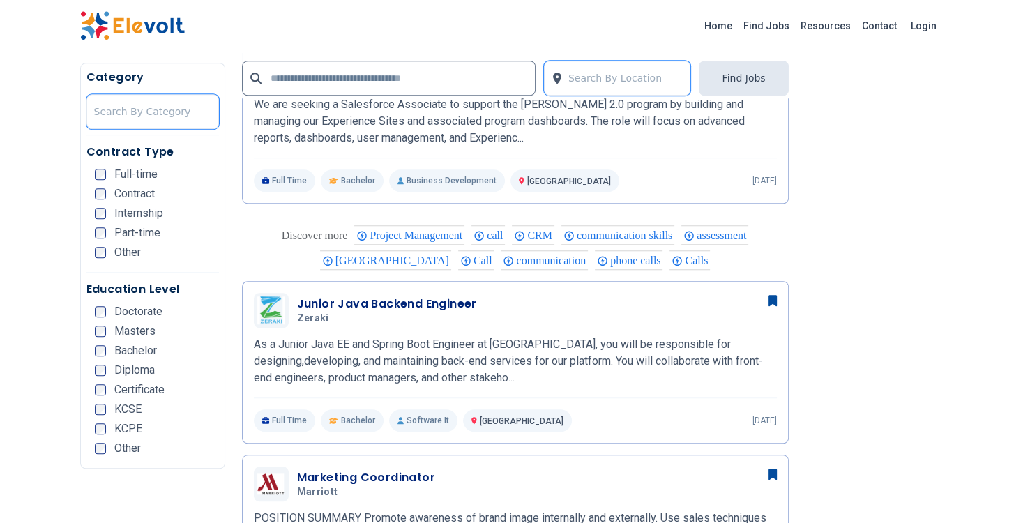
click at [639, 229] on span "communication skills" at bounding box center [627, 235] width 100 height 12
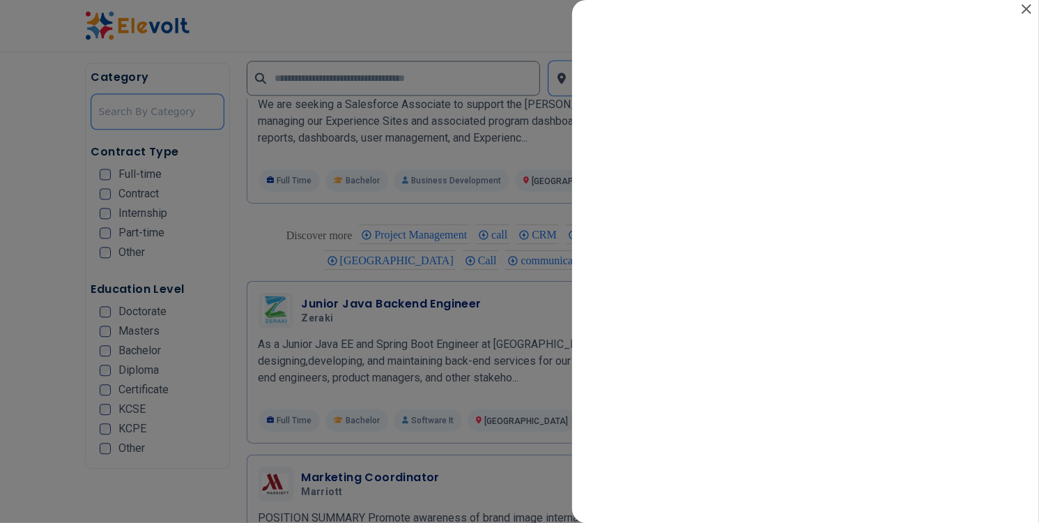
scroll to position [0, 0]
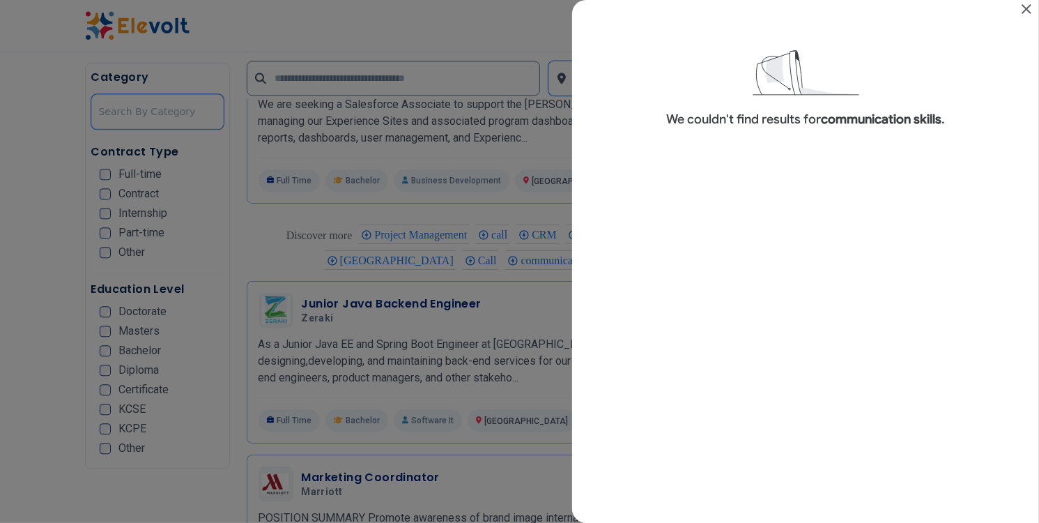
click at [533, 308] on div "Search results for communication skills" at bounding box center [519, 261] width 1039 height 523
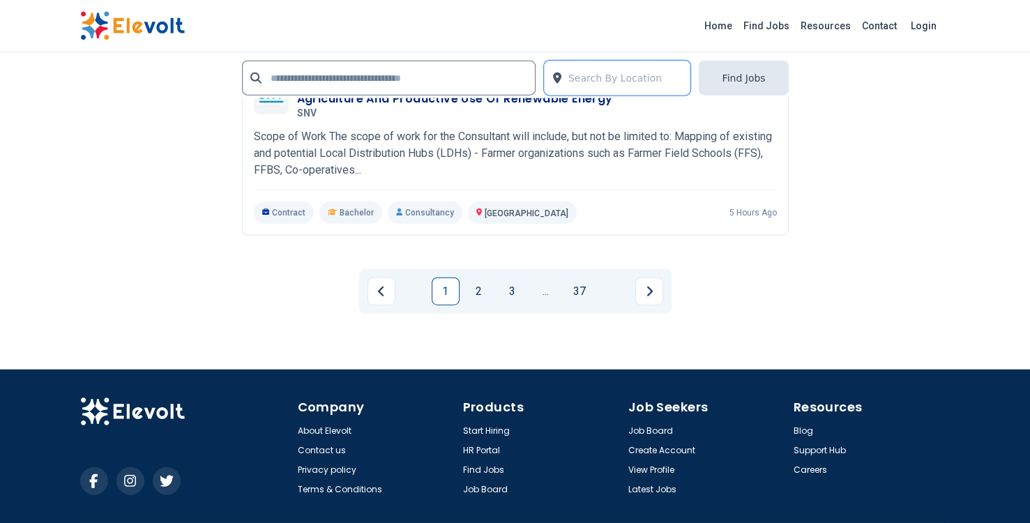
scroll to position [3233, 0]
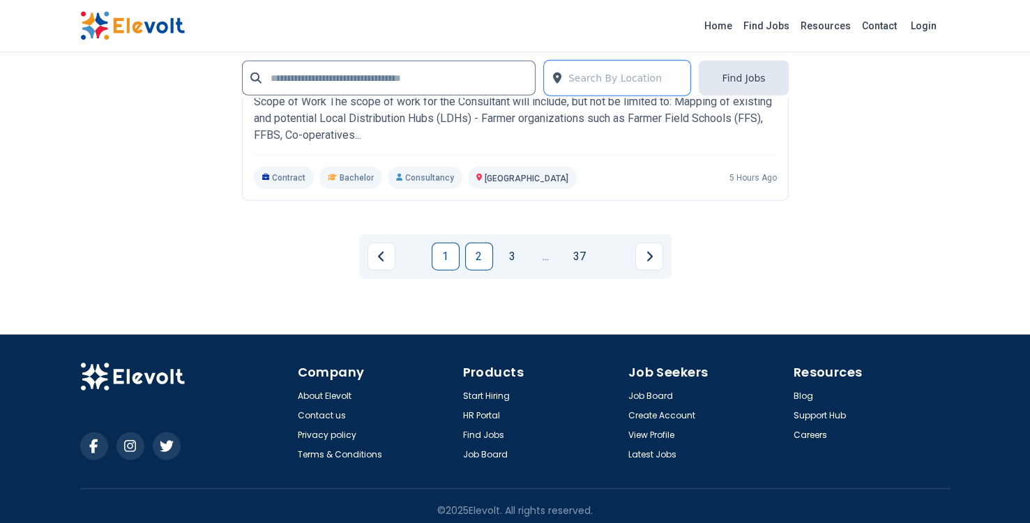
click at [484, 248] on link "2" at bounding box center [479, 257] width 28 height 28
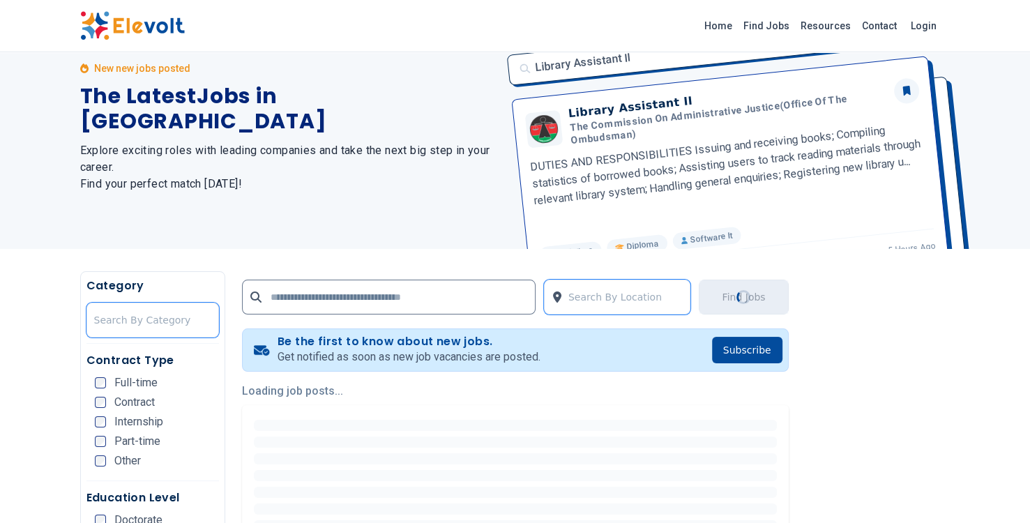
scroll to position [0, 0]
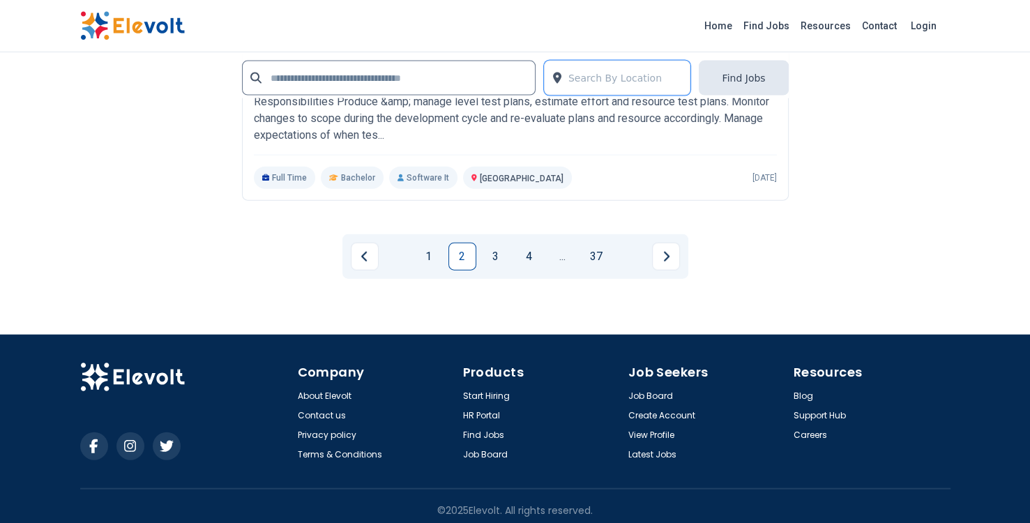
scroll to position [3112, 0]
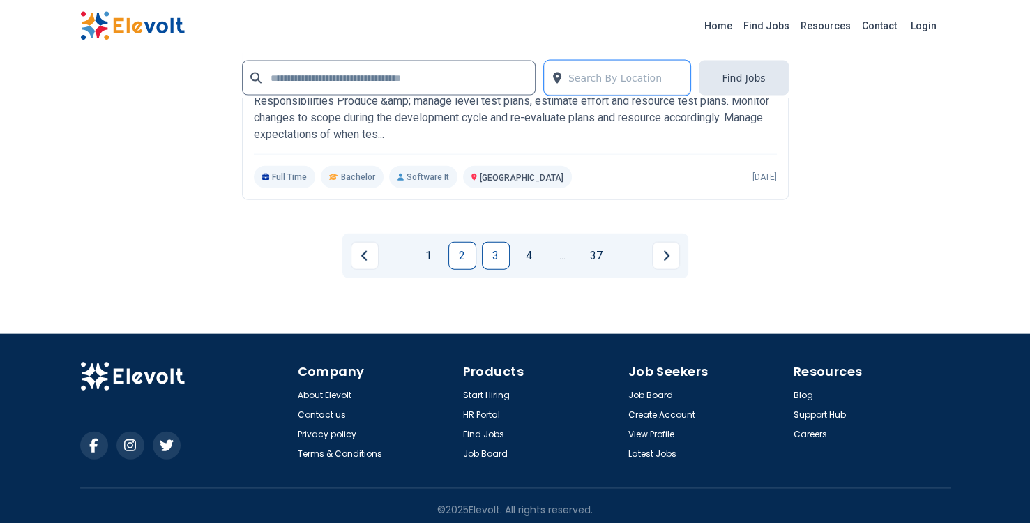
click at [501, 247] on link "3" at bounding box center [496, 256] width 28 height 28
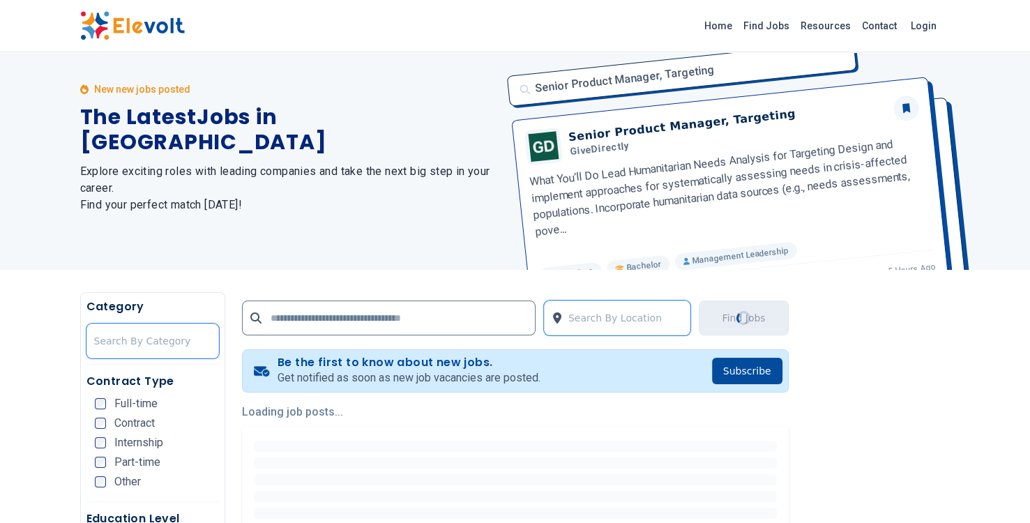
scroll to position [0, 0]
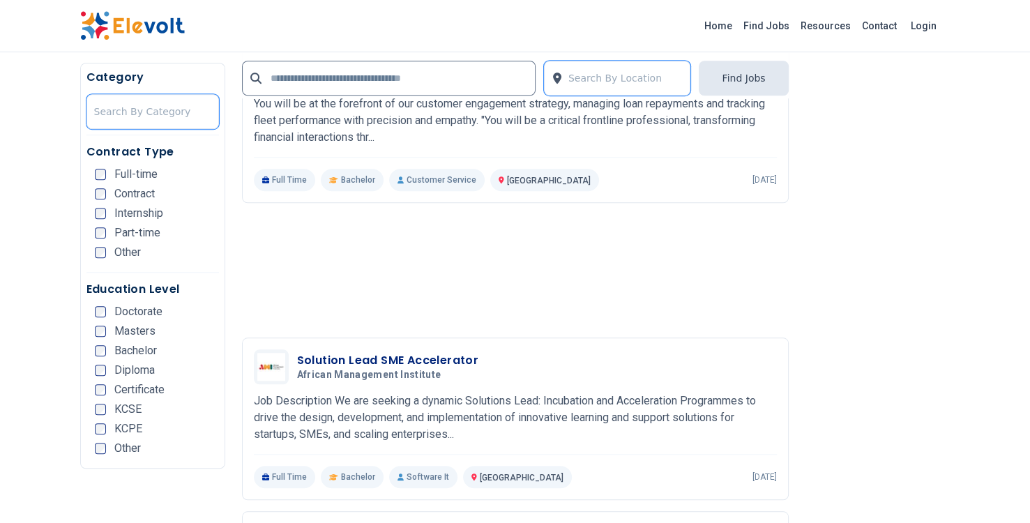
scroll to position [1143, 0]
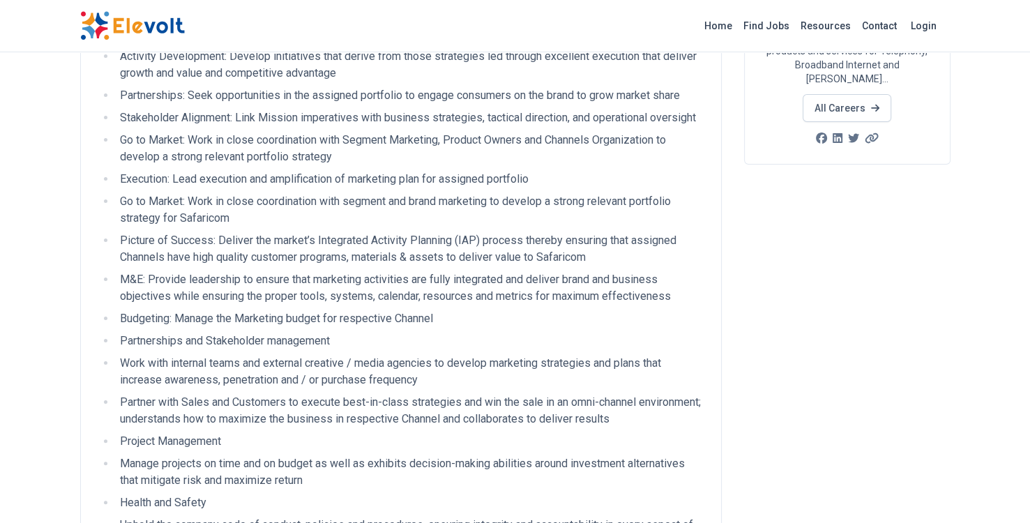
click at [529, 429] on ul "Marketing Insights: Customer and Shopper insights that drive strategic planning…" at bounding box center [401, 268] width 606 height 641
